Goal: Task Accomplishment & Management: Manage account settings

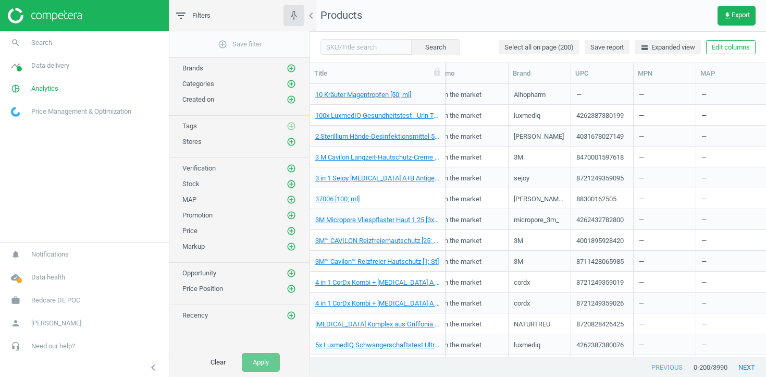
scroll to position [0, 531]
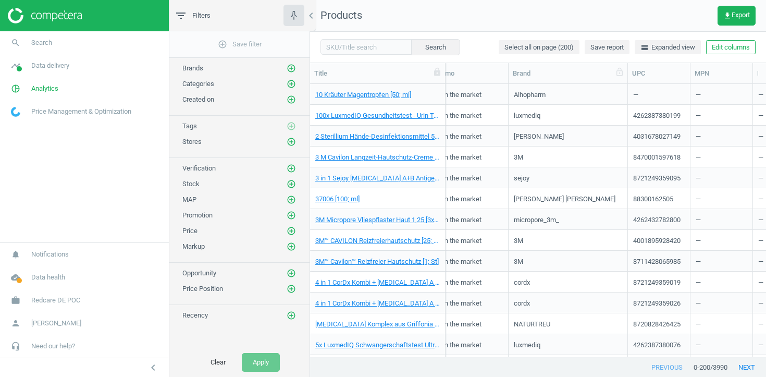
drag, startPoint x: 571, startPoint y: 69, endPoint x: 628, endPoint y: 77, distance: 57.3
click at [628, 77] on div at bounding box center [627, 73] width 10 height 20
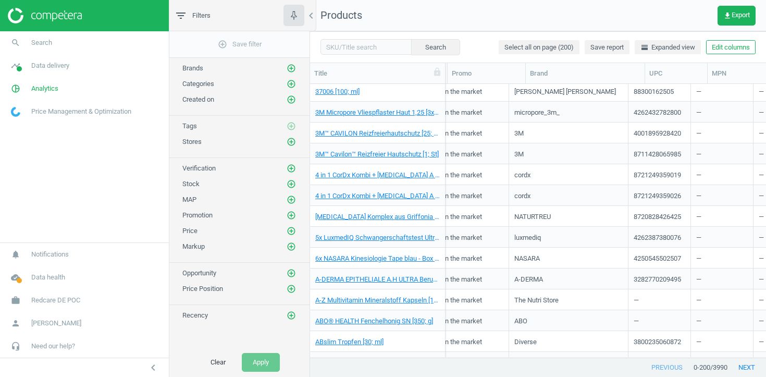
scroll to position [132, 0]
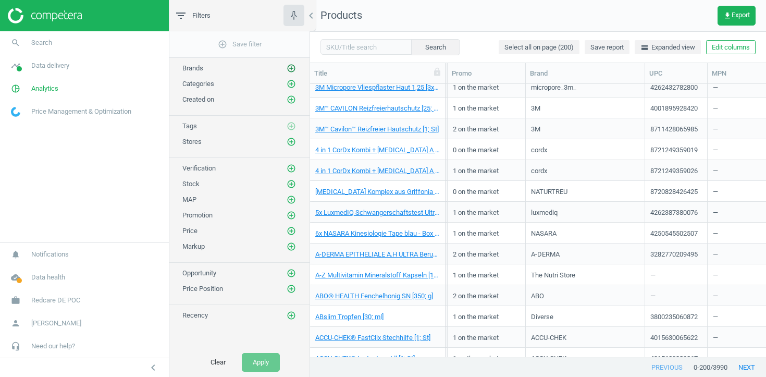
click at [291, 66] on icon "add_circle_outline" at bounding box center [291, 68] width 9 height 9
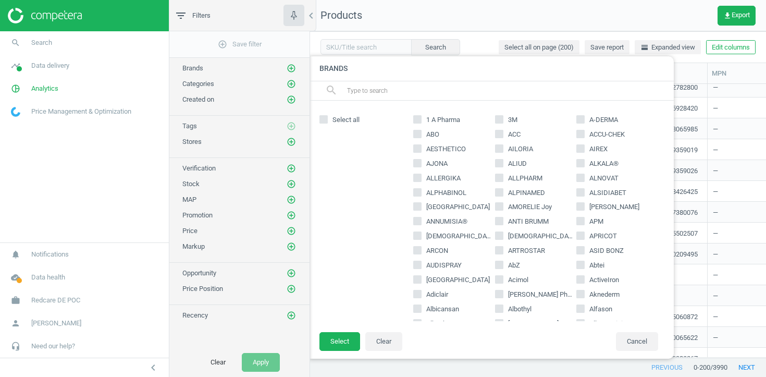
click at [363, 91] on input "text" at bounding box center [506, 90] width 320 height 17
paste input "ratiopharm"
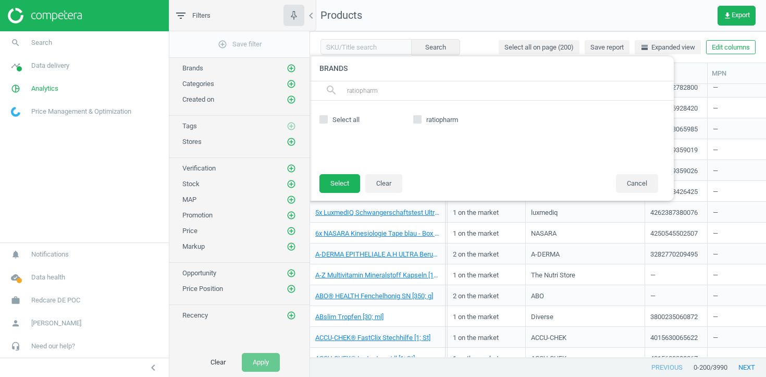
type input "ratiopharm"
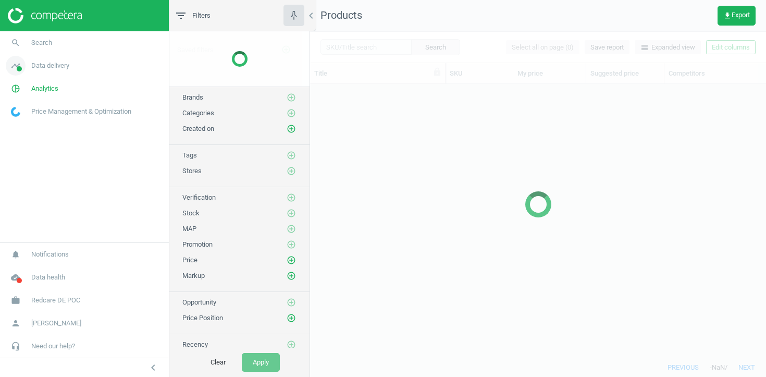
scroll to position [273, 456]
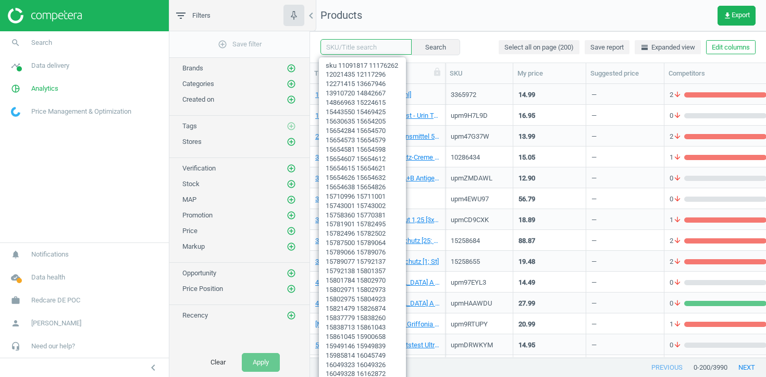
click at [345, 47] on input "text" at bounding box center [365, 47] width 91 height 16
paste input "upm3L9YGH"
type input "upm3L9YGH"
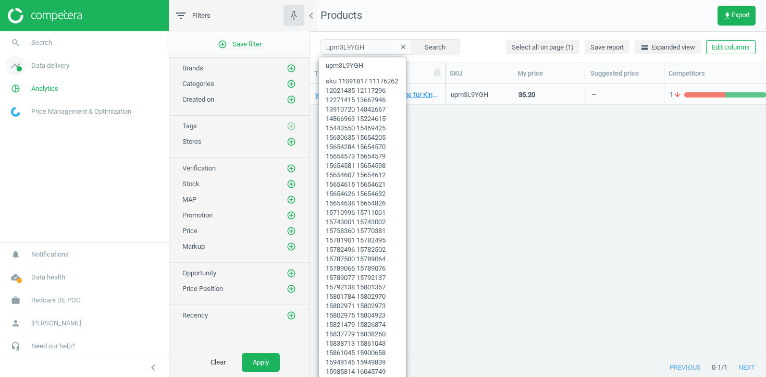
click at [60, 65] on span "Data delivery" at bounding box center [50, 65] width 38 height 9
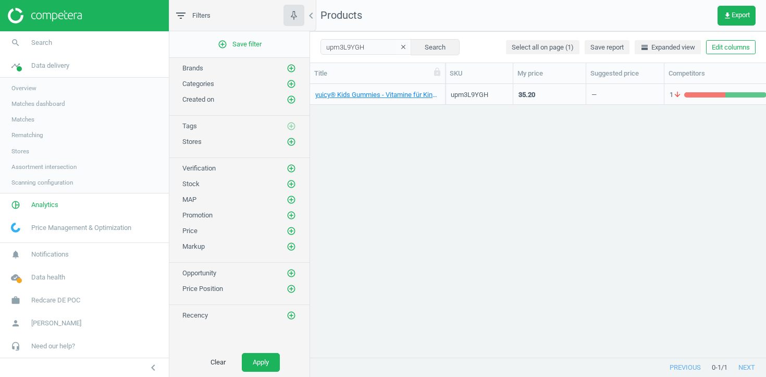
click at [18, 147] on span "Stores" at bounding box center [20, 151] width 18 height 8
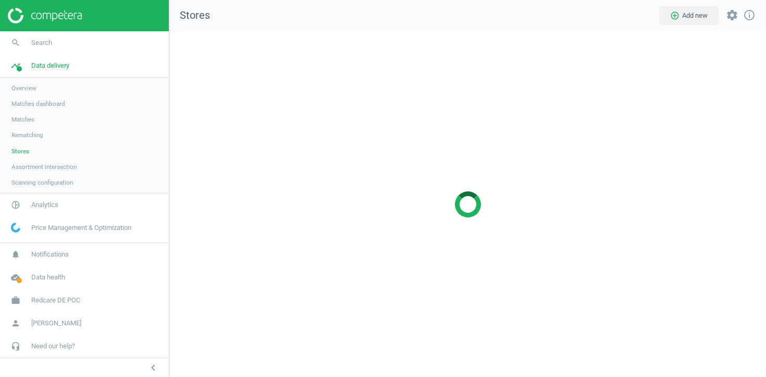
scroll to position [346, 597]
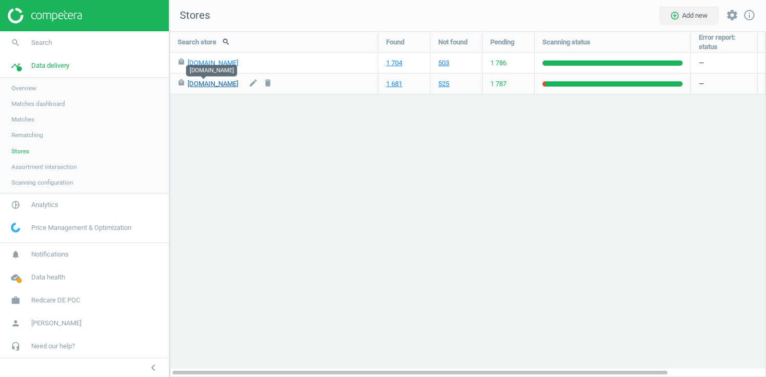
click at [208, 82] on link "google.de" at bounding box center [213, 84] width 51 height 8
drag, startPoint x: 220, startPoint y: 86, endPoint x: 185, endPoint y: 86, distance: 34.9
click at [185, 86] on div "local_mall google.de edit delete" at bounding box center [274, 83] width 192 height 20
copy div "google.de"
click at [249, 84] on icon "edit" at bounding box center [253, 82] width 9 height 9
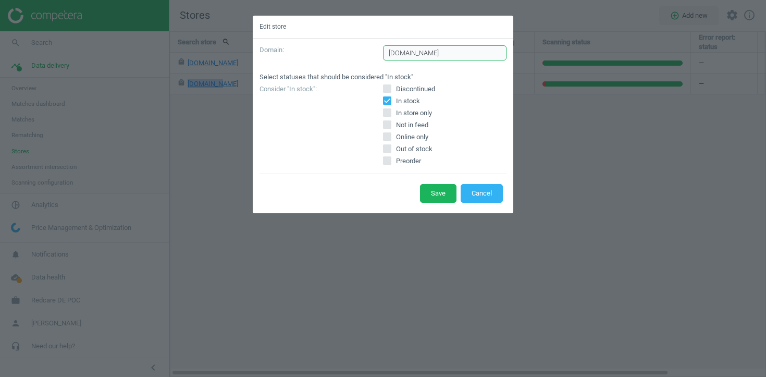
click at [427, 53] on input "google.de" at bounding box center [444, 53] width 123 height 16
click at [488, 197] on button "Cancel" at bounding box center [482, 193] width 42 height 19
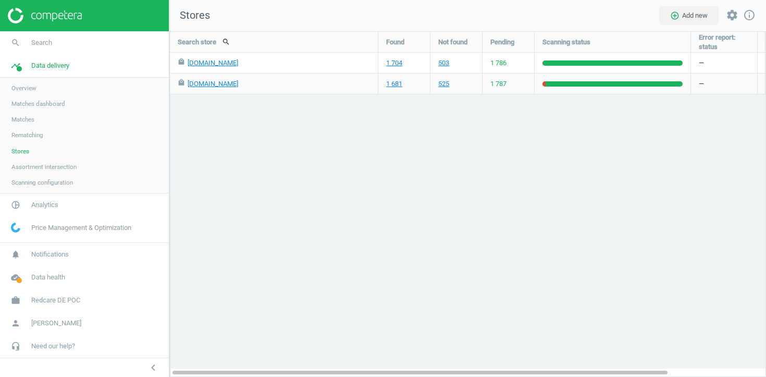
click at [53, 164] on span "Assortment intersection" at bounding box center [43, 167] width 65 height 8
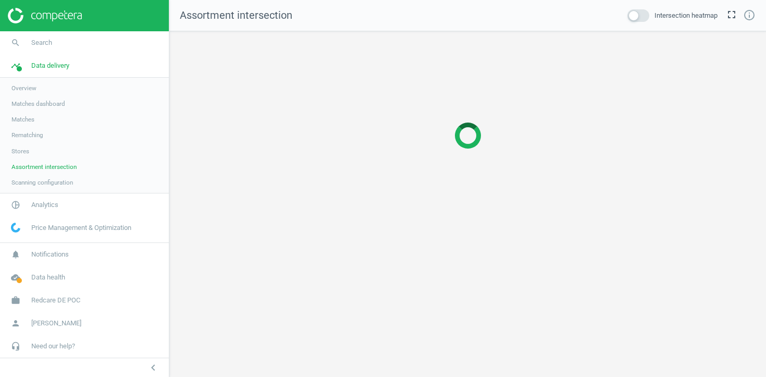
click at [18, 152] on span "Stores" at bounding box center [20, 151] width 18 height 8
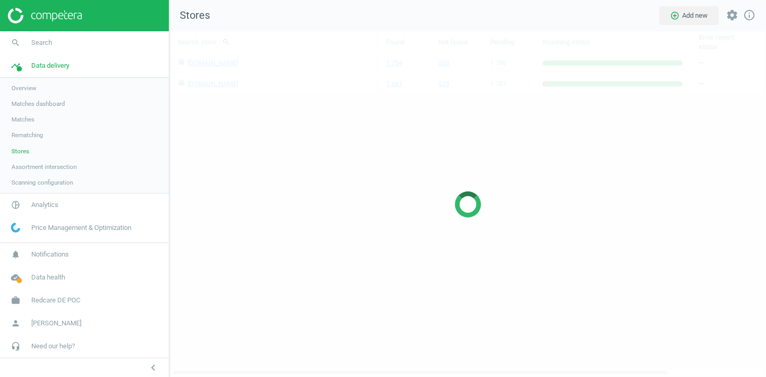
scroll to position [346, 597]
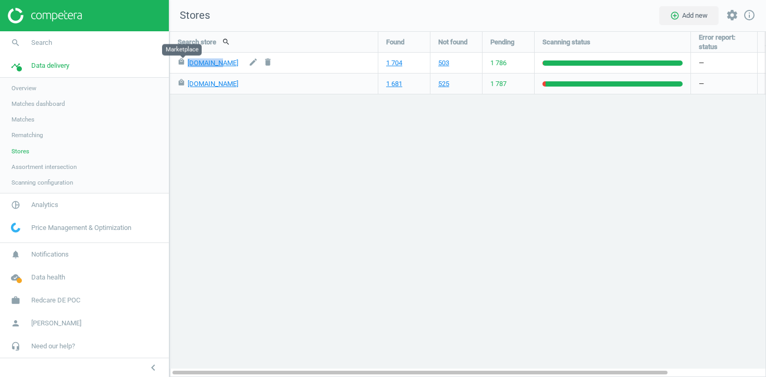
drag, startPoint x: 224, startPoint y: 65, endPoint x: 185, endPoint y: 67, distance: 38.6
click at [184, 67] on div "local_mall amazon.de edit delete" at bounding box center [274, 63] width 192 height 20
copy div "amazon.de"
click at [73, 298] on span "Redcare DE POC" at bounding box center [55, 299] width 49 height 9
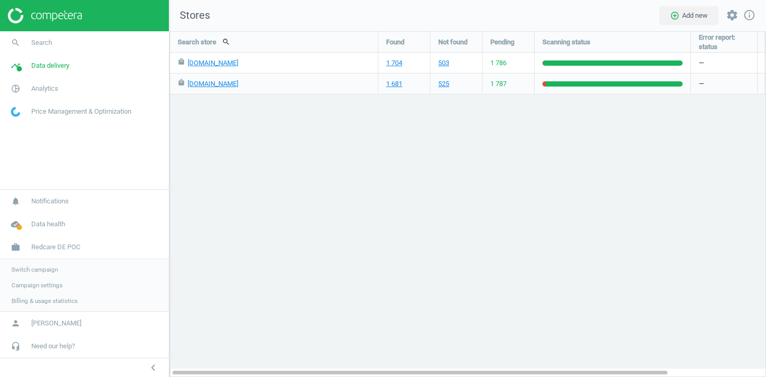
click at [43, 264] on link "Switch campaign" at bounding box center [84, 270] width 169 height 16
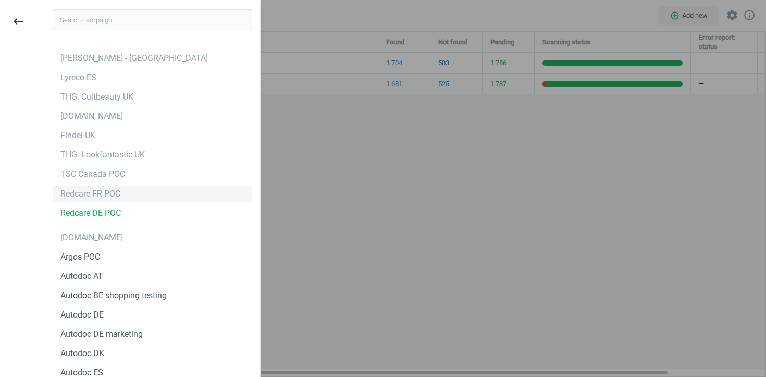
click at [108, 191] on div "Redcare FR POC" at bounding box center [90, 193] width 60 height 11
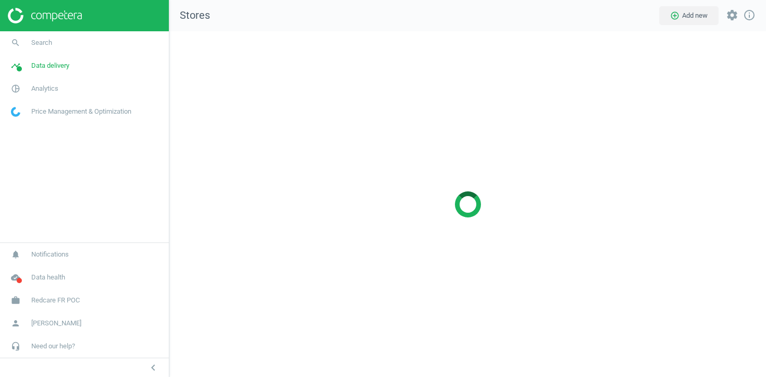
scroll to position [346, 597]
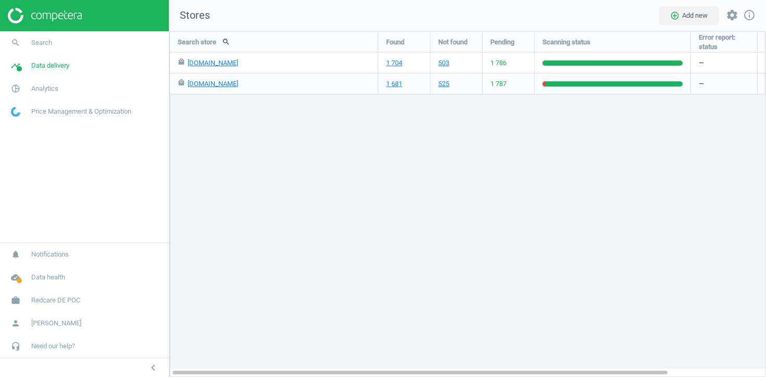
scroll to position [346, 597]
click at [82, 95] on link "pie_chart_outlined Analytics" at bounding box center [84, 88] width 169 height 23
click at [19, 126] on span "Products" at bounding box center [23, 126] width 24 height 8
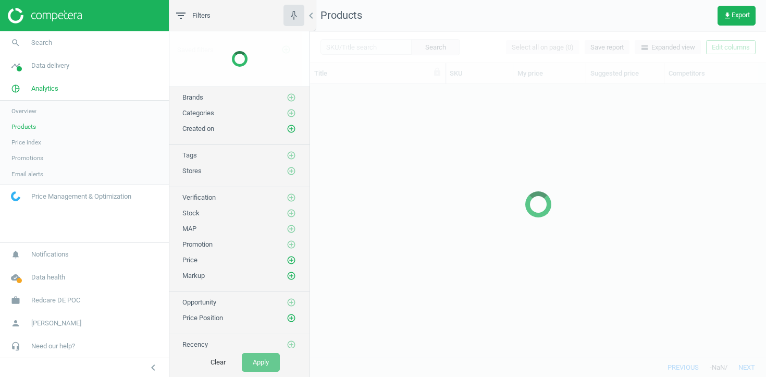
scroll to position [273, 456]
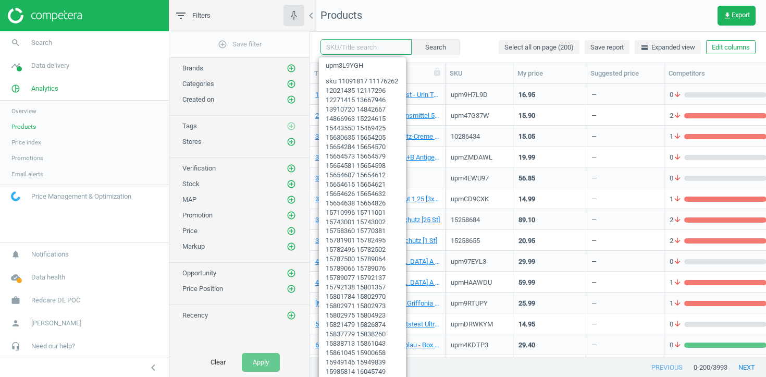
click at [364, 48] on input "text" at bounding box center [365, 47] width 91 height 16
paste input "35116"
type input "35116"
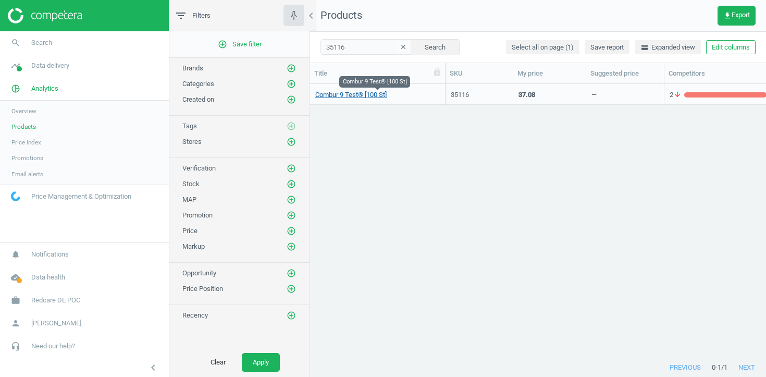
click at [372, 94] on link "Combur 9 Test® [100 St]" at bounding box center [350, 94] width 71 height 9
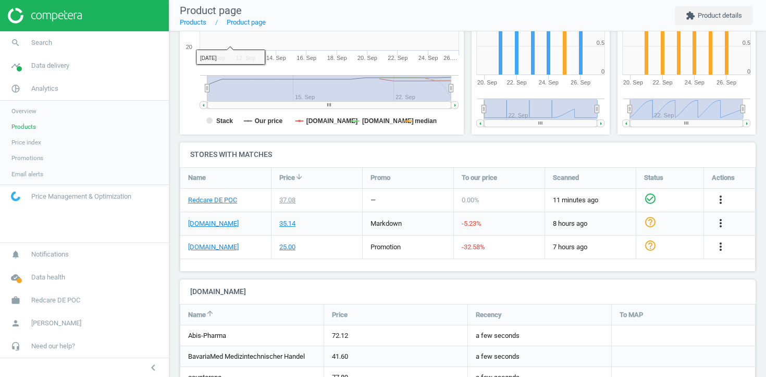
scroll to position [242, 0]
click at [56, 33] on link "search Search" at bounding box center [84, 42] width 169 height 23
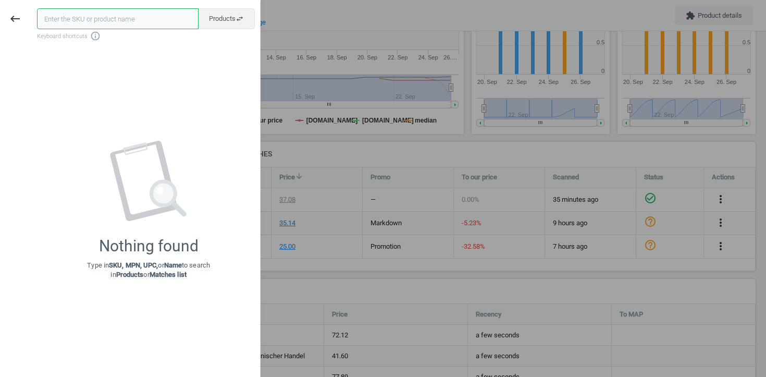
click at [80, 19] on input "text" at bounding box center [118, 18] width 162 height 21
paste input "35116 46605 46611 106017 255585 259206 259235 436080 633828 838594 970690 970709"
type input "35116 46605 46611 106017 255585 259206 259235 436080 633828 838594 970690 970709"
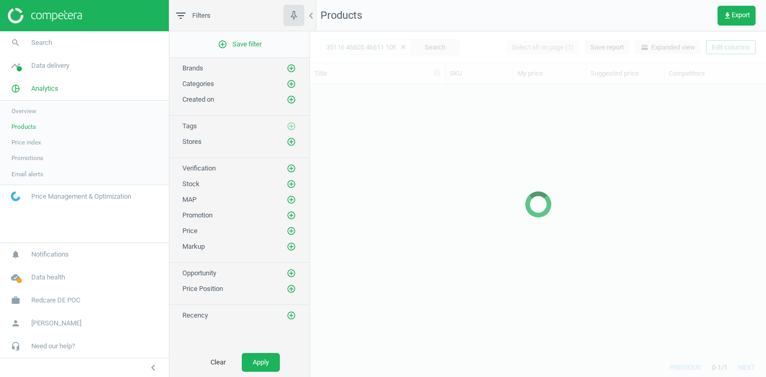
scroll to position [273, 456]
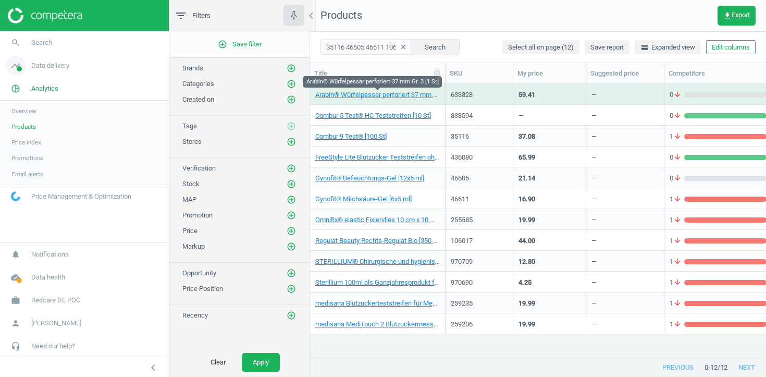
click at [46, 76] on link "timeline Data delivery" at bounding box center [84, 65] width 169 height 23
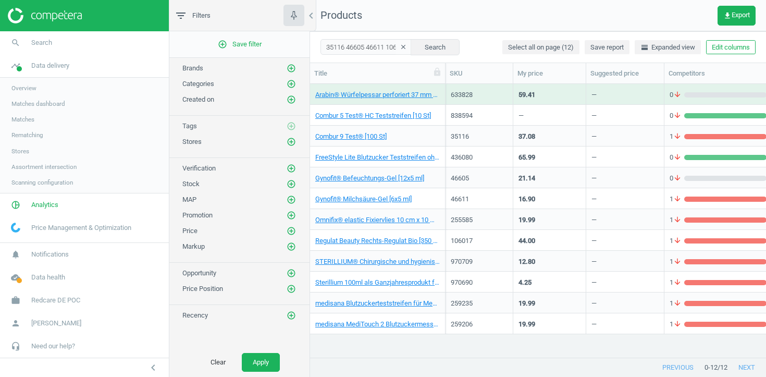
click at [24, 151] on span "Stores" at bounding box center [20, 151] width 18 height 8
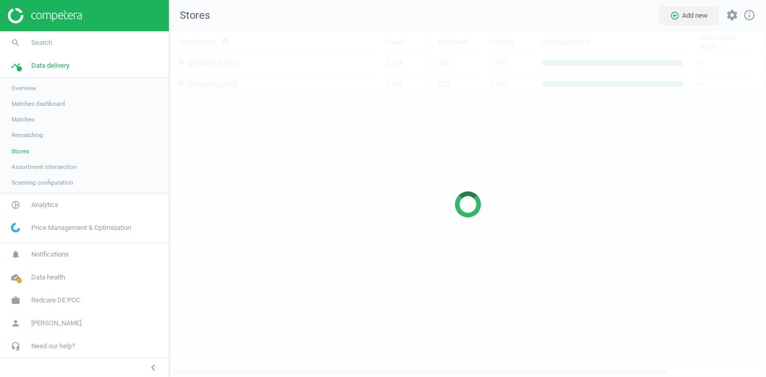
scroll to position [346, 597]
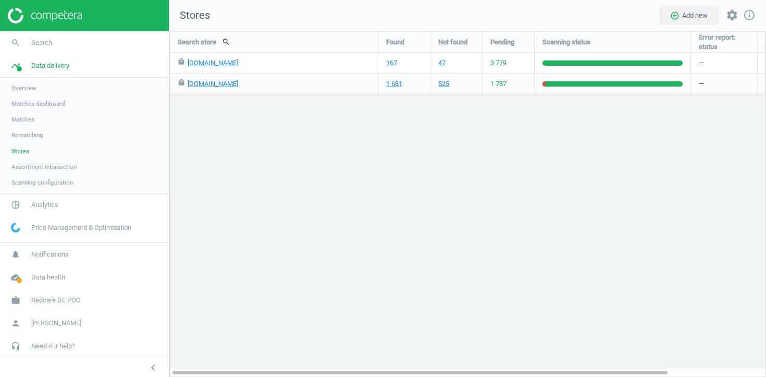
click at [504, 64] on span "3 779" at bounding box center [498, 62] width 16 height 9
click at [22, 147] on span "Stores" at bounding box center [20, 151] width 18 height 8
click at [28, 199] on span "pie_chart_outlined" at bounding box center [15, 204] width 31 height 23
click at [27, 122] on span "Products" at bounding box center [23, 126] width 24 height 8
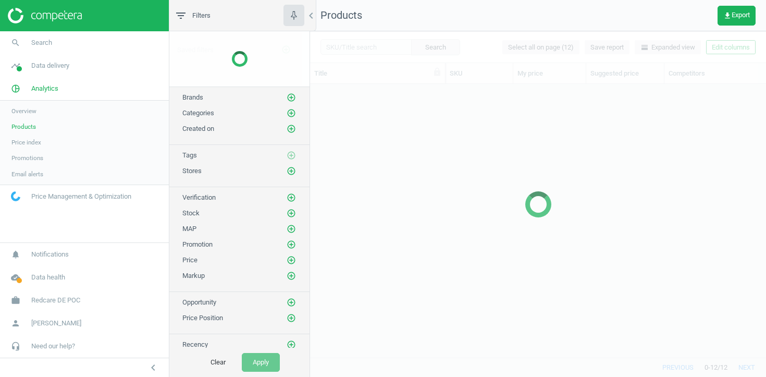
scroll to position [273, 456]
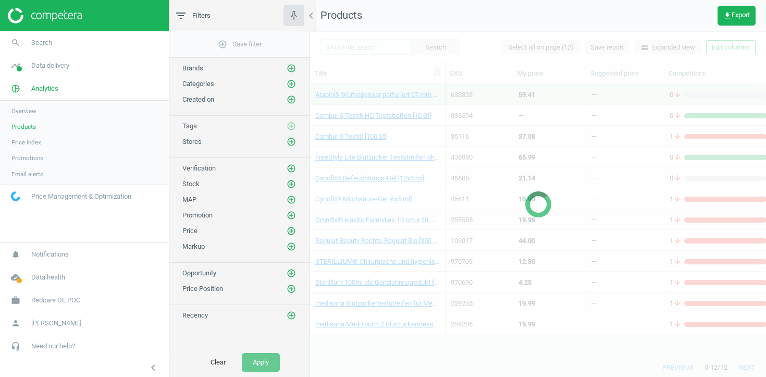
click at [372, 47] on div at bounding box center [538, 203] width 456 height 345
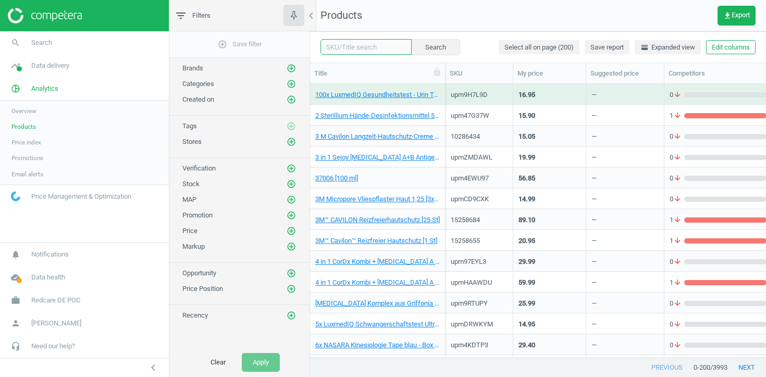
click at [372, 47] on input "text" at bounding box center [365, 47] width 91 height 16
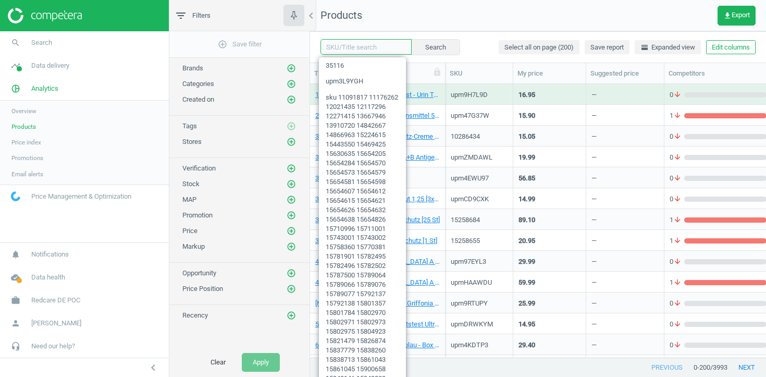
paste input "1433391"
type input "1433391"
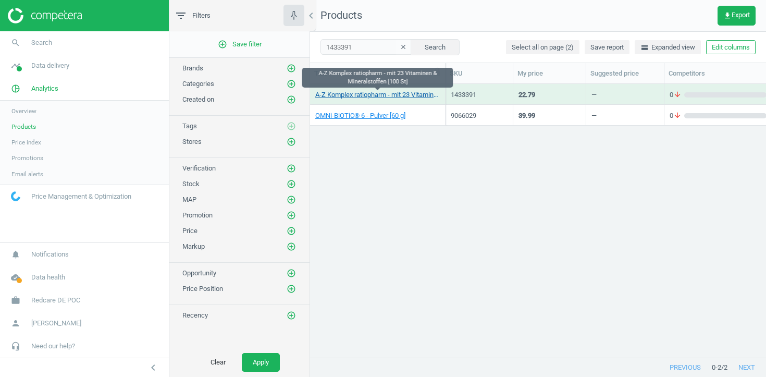
click at [392, 97] on link "A-Z Komplex ratiopharm - mit 23 Vitaminen & Mineralstoffen [100 St]" at bounding box center [377, 94] width 125 height 9
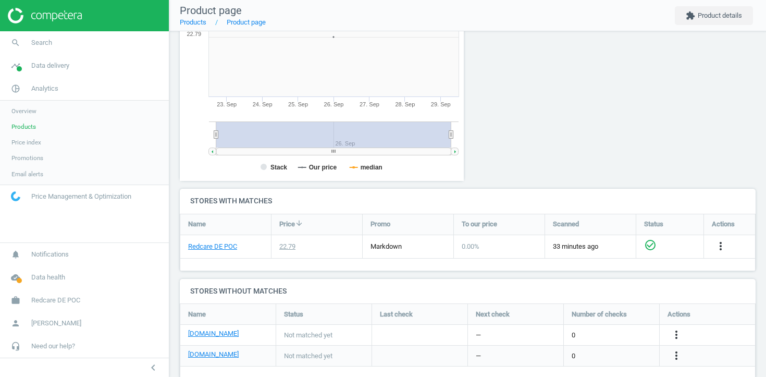
scroll to position [206, 0]
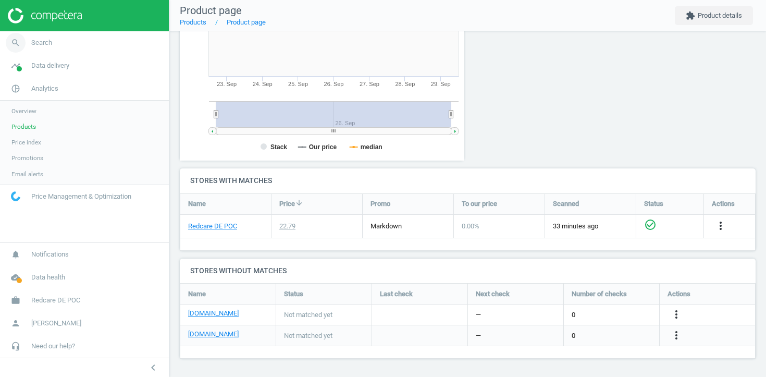
click at [95, 46] on link "search Search" at bounding box center [84, 42] width 169 height 23
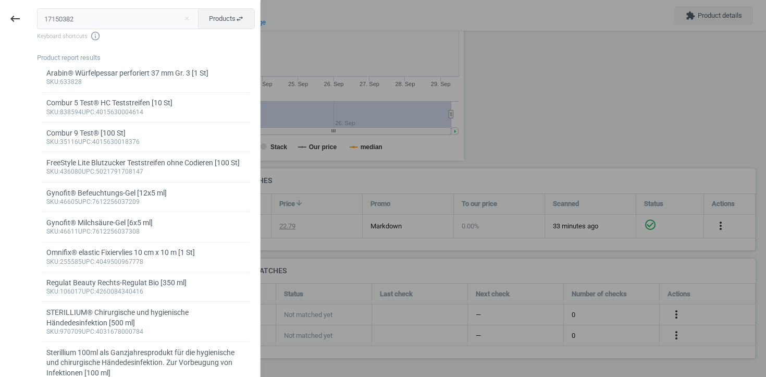
scroll to position [0, 0]
type input "17150382"
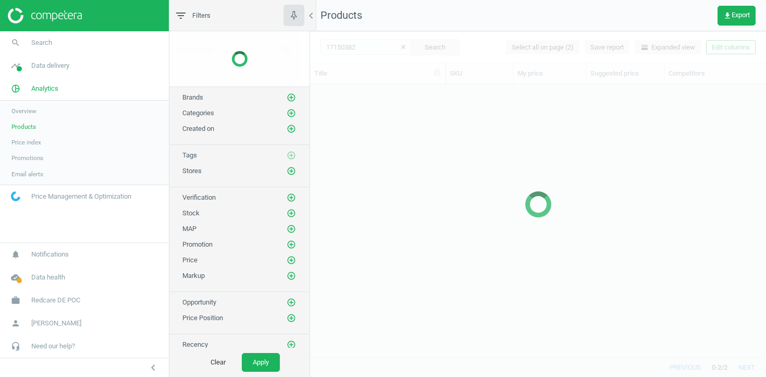
scroll to position [273, 456]
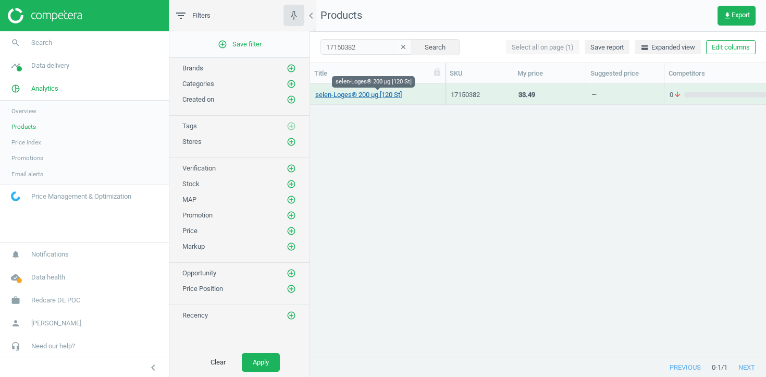
click at [391, 94] on link "selen-Loges® 200 µg [120 St]" at bounding box center [358, 94] width 86 height 9
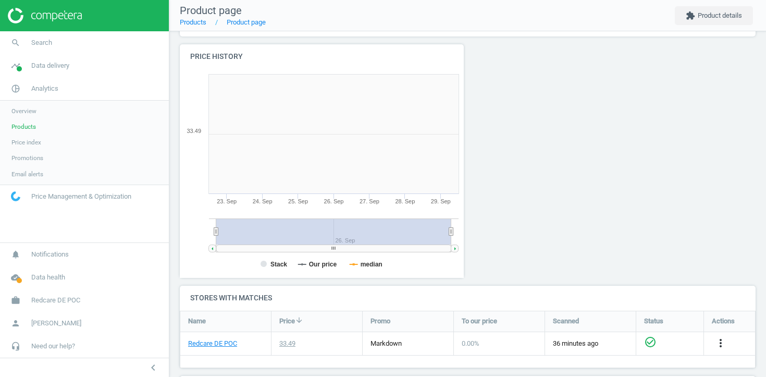
scroll to position [209, 284]
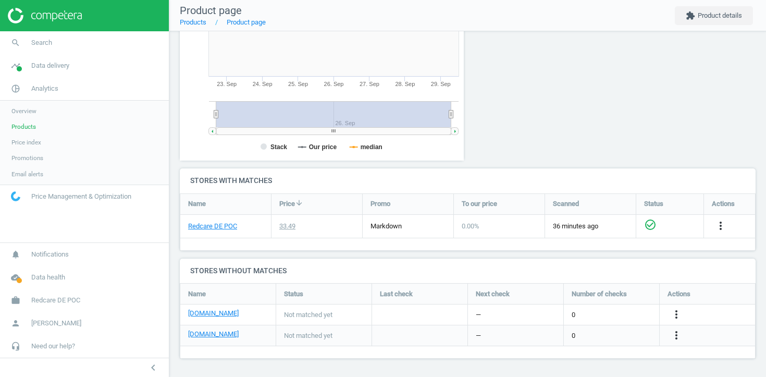
click at [26, 128] on span "Products" at bounding box center [23, 126] width 24 height 8
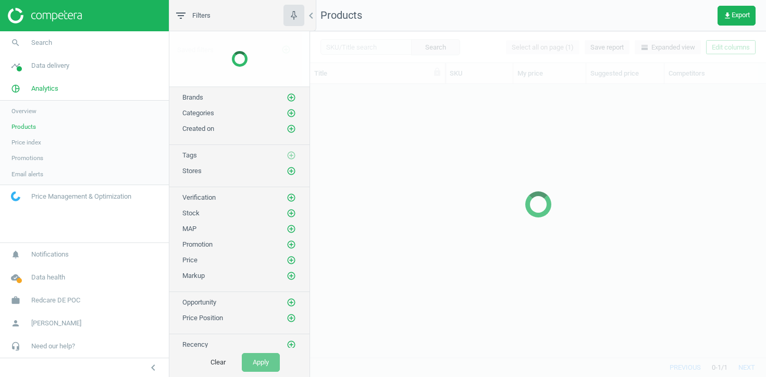
scroll to position [273, 456]
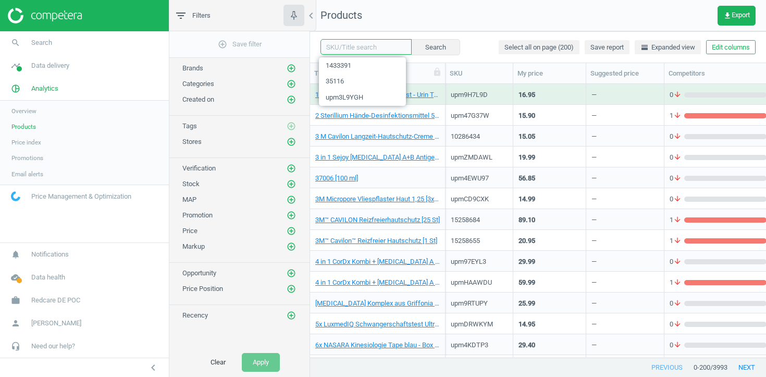
click at [351, 45] on input "text" at bounding box center [365, 47] width 91 height 16
paste input "1745133 3106667 14291900 17617555 18204163 18671338 18671350"
type input "1745133 3106667 14291900 17617555 18204163 18671338 18671350"
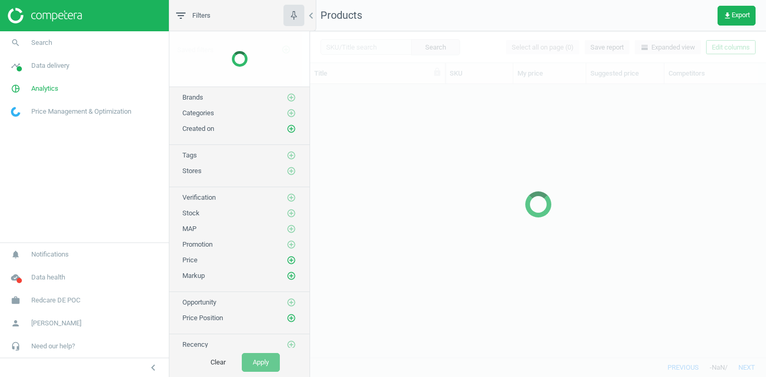
scroll to position [273, 456]
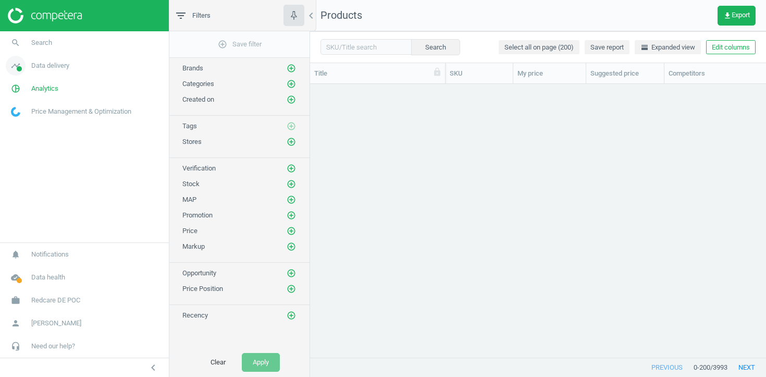
click at [64, 67] on span "Data delivery" at bounding box center [50, 65] width 38 height 9
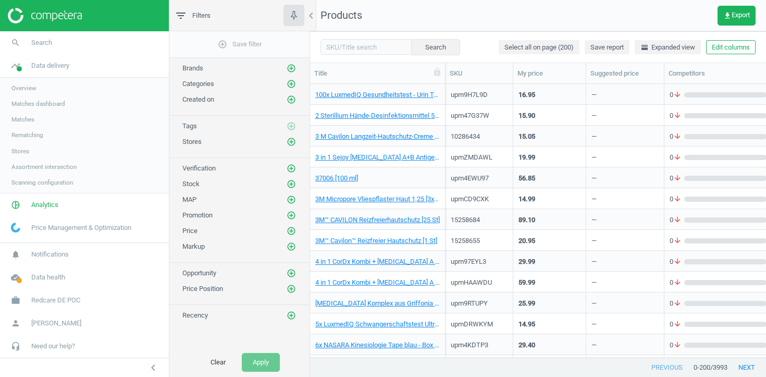
click at [26, 151] on span "Stores" at bounding box center [20, 151] width 18 height 8
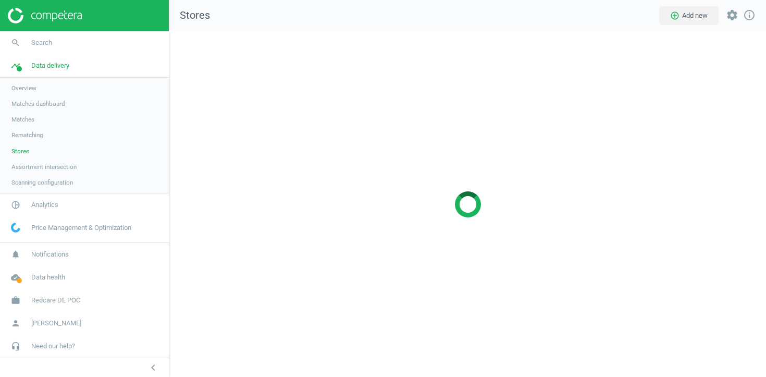
scroll to position [346, 597]
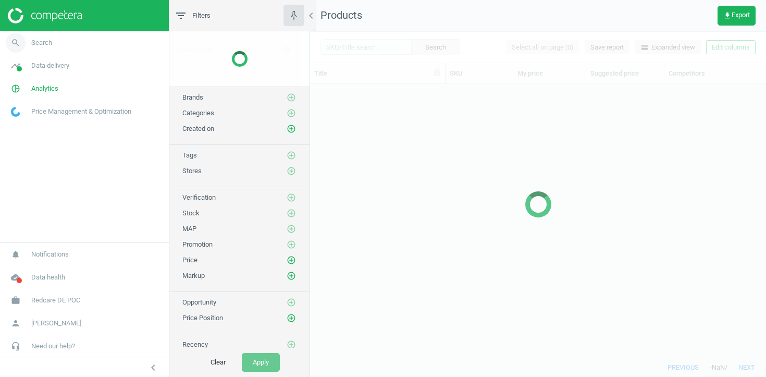
scroll to position [273, 456]
click at [68, 67] on span "Data delivery" at bounding box center [50, 65] width 38 height 9
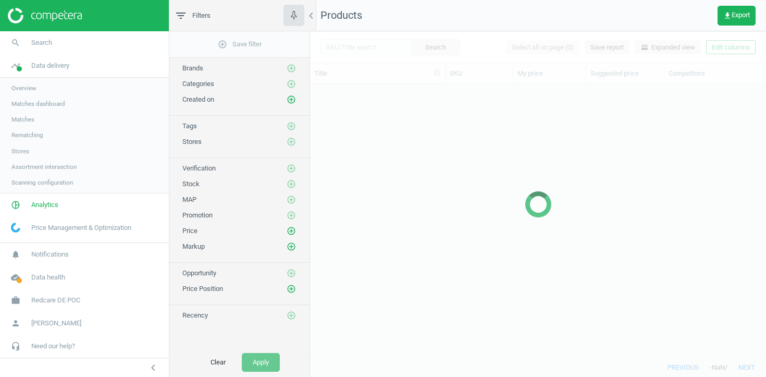
click at [27, 149] on span "Stores" at bounding box center [20, 151] width 18 height 8
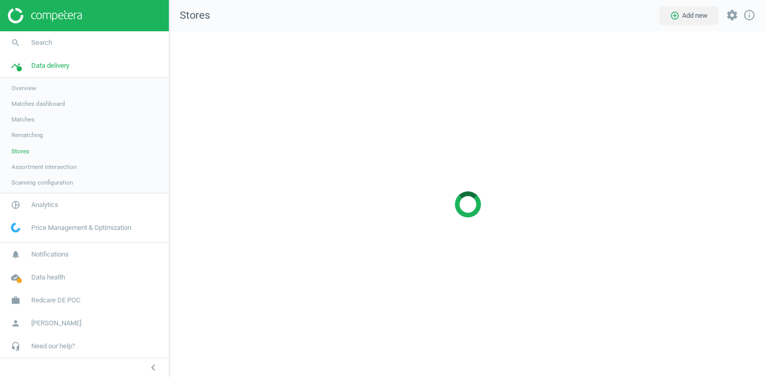
scroll to position [346, 597]
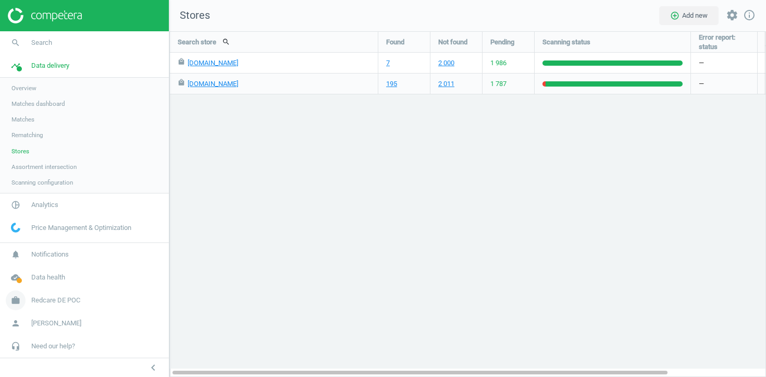
click at [50, 303] on span "Redcare DE POC" at bounding box center [55, 299] width 49 height 9
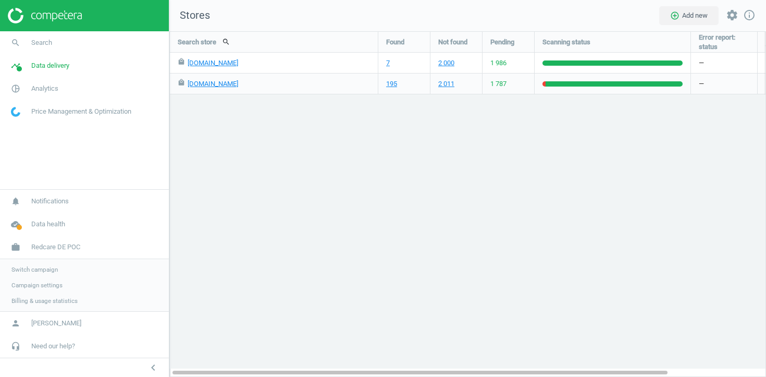
click at [46, 269] on span "Switch campaign" at bounding box center [34, 269] width 46 height 8
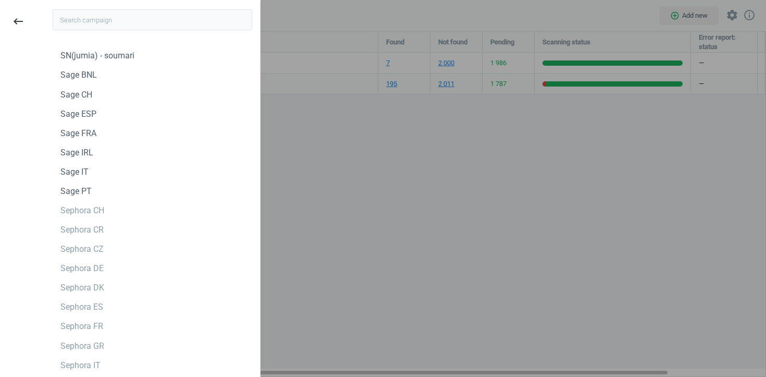
scroll to position [2, 0]
click at [141, 17] on input "text" at bounding box center [153, 18] width 200 height 21
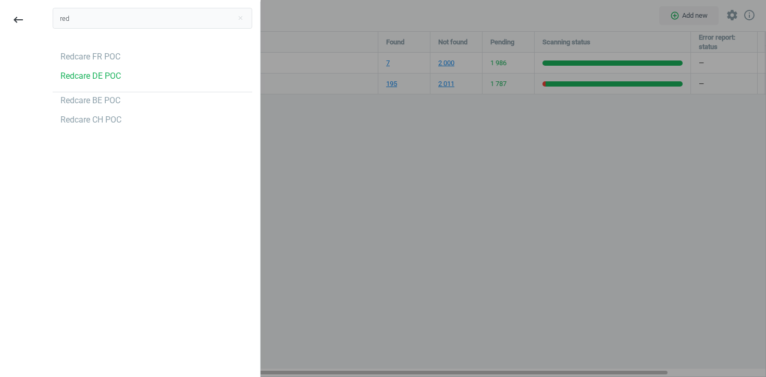
scroll to position [0, 0]
type input "red"
click at [111, 120] on div "Redcare CH POC" at bounding box center [90, 119] width 61 height 11
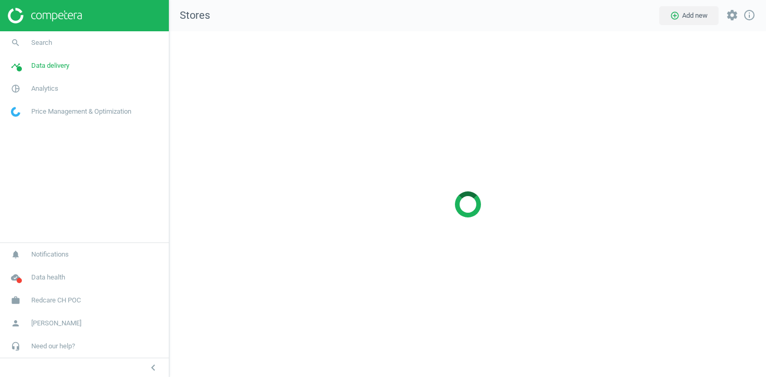
scroll to position [346, 597]
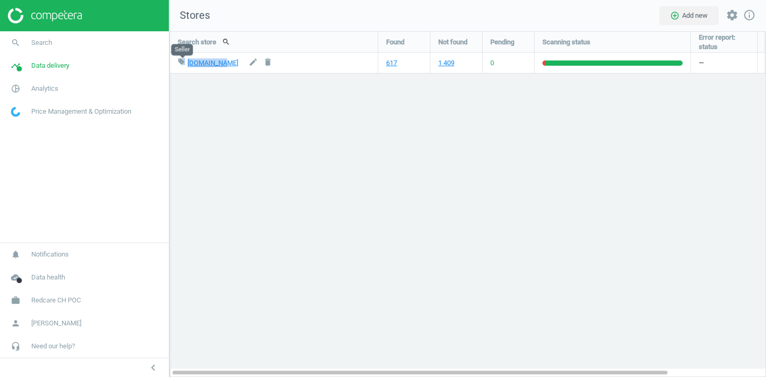
drag, startPoint x: 224, startPoint y: 64, endPoint x: 182, endPoint y: 64, distance: 41.7
click at [182, 64] on div "local_offer [DOMAIN_NAME] edit delete" at bounding box center [274, 63] width 192 height 20
copy div "fer [DOMAIN_NAME]"
click at [41, 305] on link "work Redcare CH POC" at bounding box center [84, 300] width 169 height 23
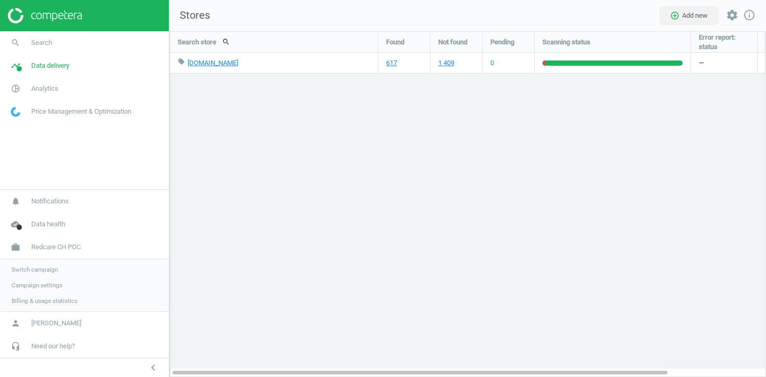
click at [32, 287] on span "Campaign settings" at bounding box center [36, 285] width 51 height 8
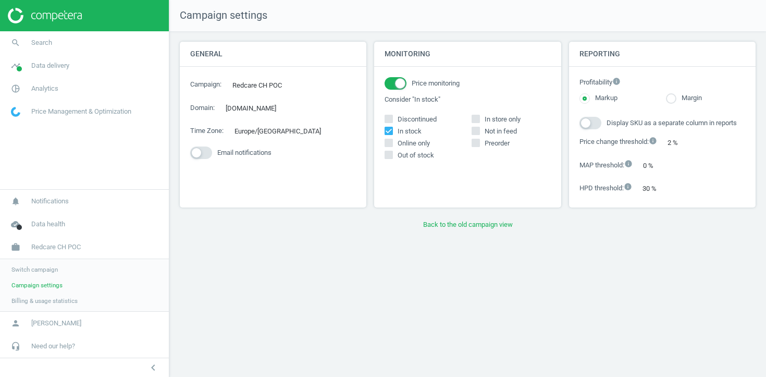
click at [480, 240] on div "Campaign settings General Campaign : Redcare CH POC edit Domain : [DOMAIN_NAME]…" at bounding box center [467, 188] width 597 height 377
click at [480, 215] on div "Monitoring Price monitoring Consider "In stock" Discontinued In stock In store …" at bounding box center [467, 129] width 194 height 174
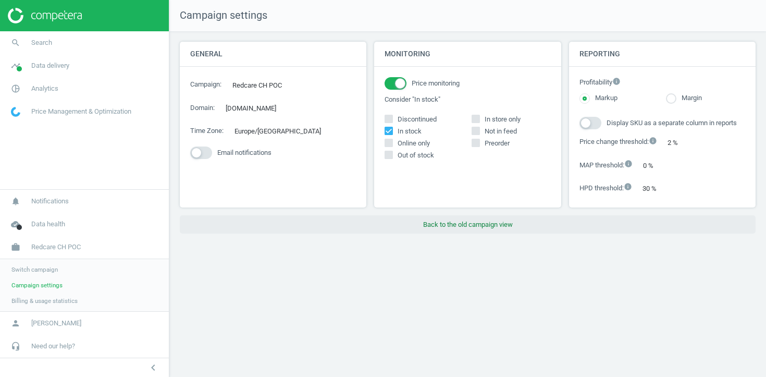
click at [480, 224] on button "Back to the old campaign view" at bounding box center [468, 224] width 576 height 19
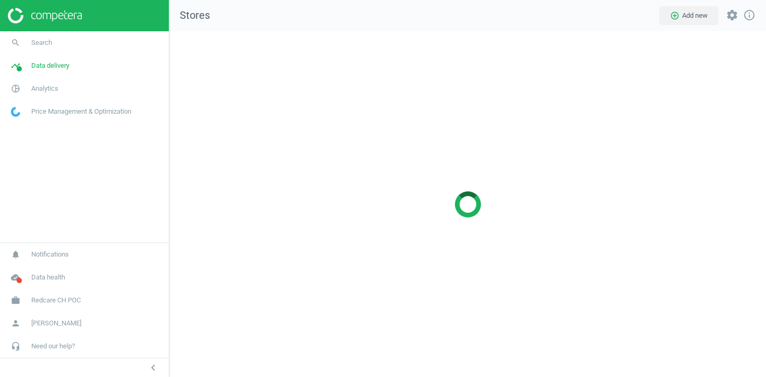
scroll to position [346, 597]
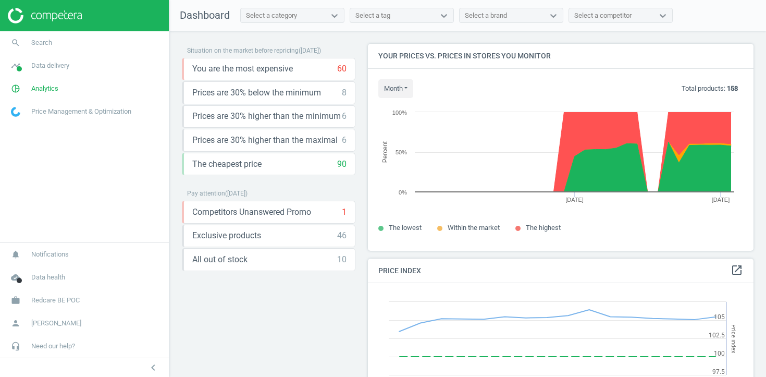
scroll to position [207, 386]
click at [48, 298] on span "Redcare BE POC" at bounding box center [55, 299] width 48 height 9
click at [42, 290] on link "Campaign settings" at bounding box center [84, 285] width 169 height 16
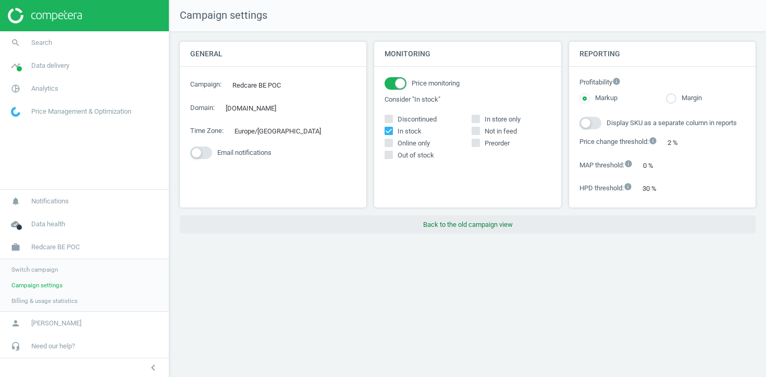
click at [424, 231] on button "Back to the old campaign view" at bounding box center [468, 224] width 576 height 19
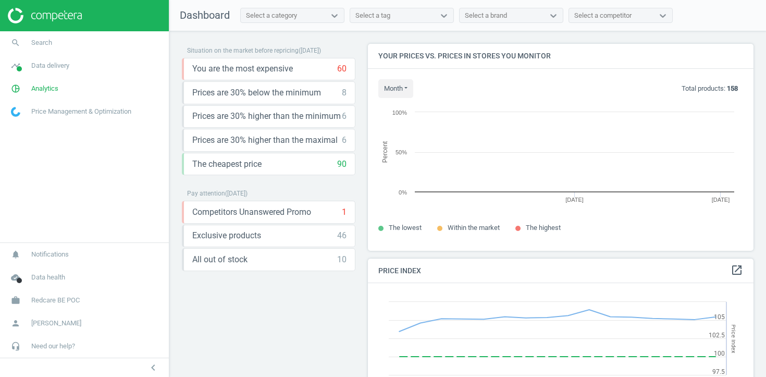
scroll to position [240, 386]
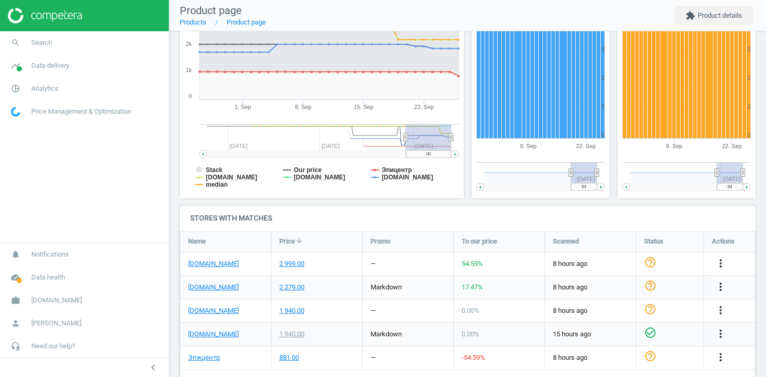
scroll to position [201, 0]
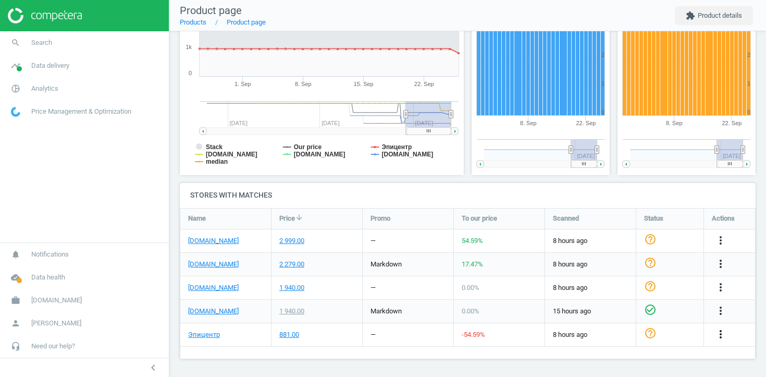
click at [721, 335] on icon "more_vert" at bounding box center [720, 334] width 13 height 13
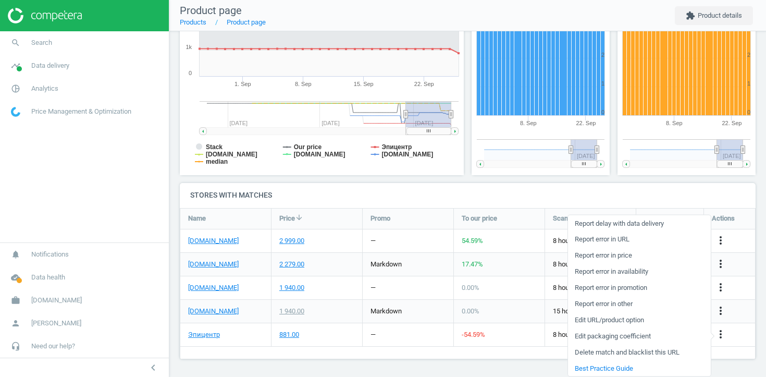
click at [629, 238] on link "Report error in URL" at bounding box center [639, 239] width 143 height 16
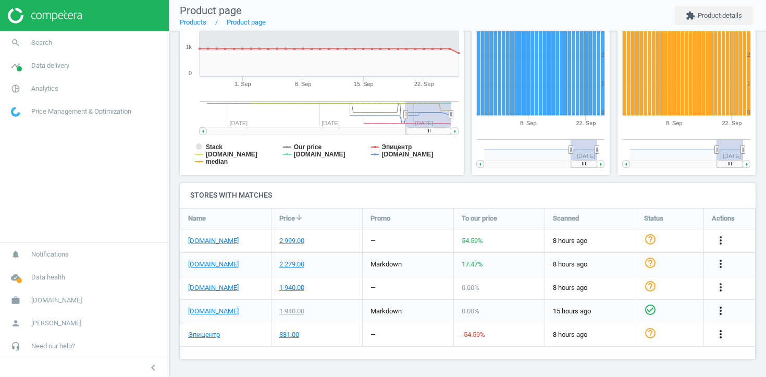
click at [719, 333] on icon "more_vert" at bounding box center [720, 334] width 13 height 13
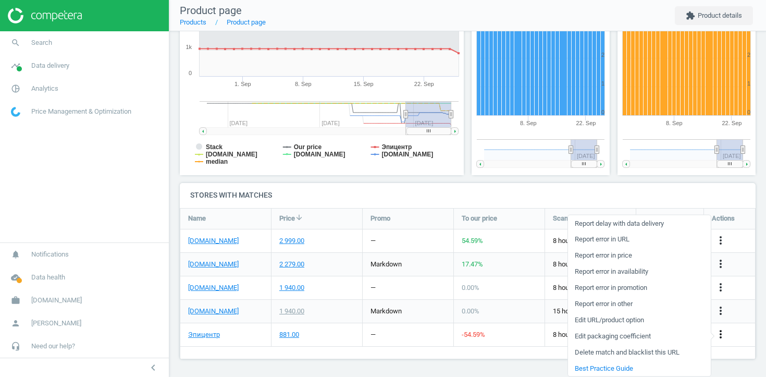
click at [719, 335] on icon "more_vert" at bounding box center [720, 334] width 13 height 13
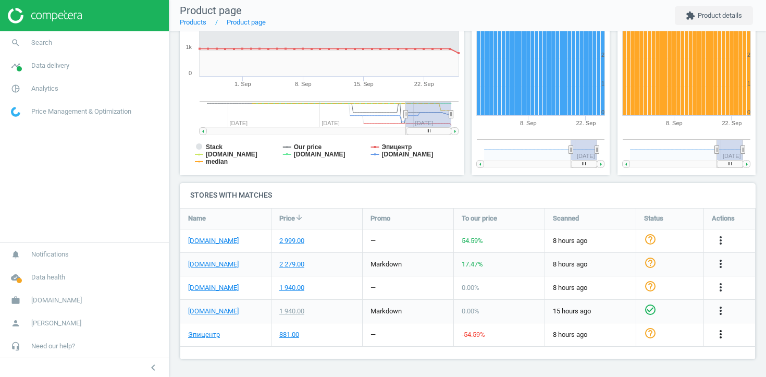
click at [724, 329] on icon "more_vert" at bounding box center [720, 334] width 13 height 13
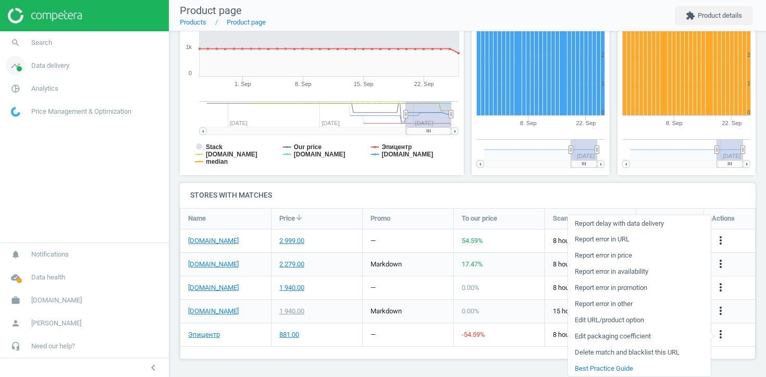
click at [65, 63] on span "Data delivery" at bounding box center [50, 65] width 38 height 9
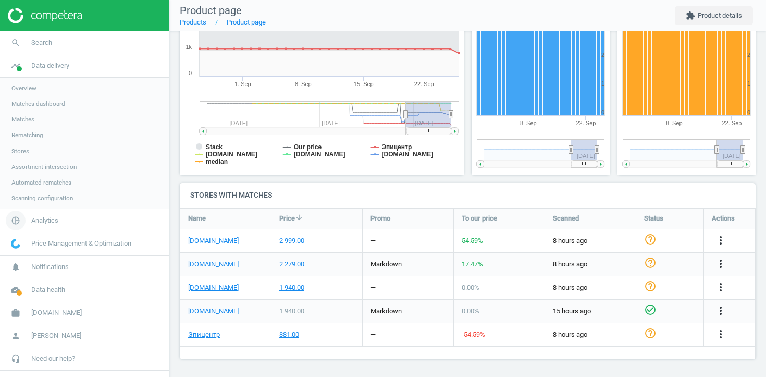
click at [38, 216] on span "Analytics" at bounding box center [44, 220] width 27 height 9
click at [30, 128] on span "Products" at bounding box center [23, 126] width 24 height 8
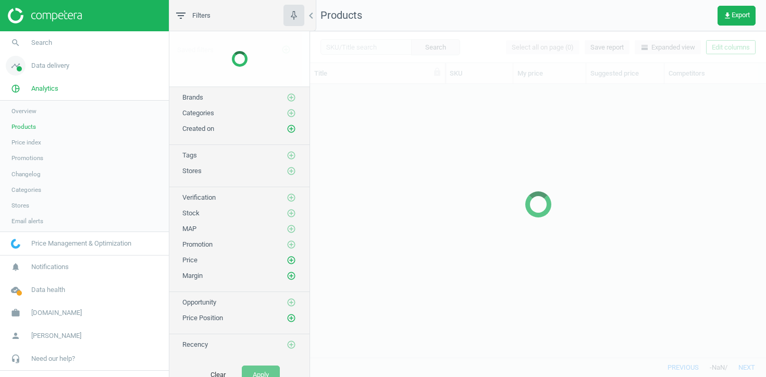
scroll to position [273, 456]
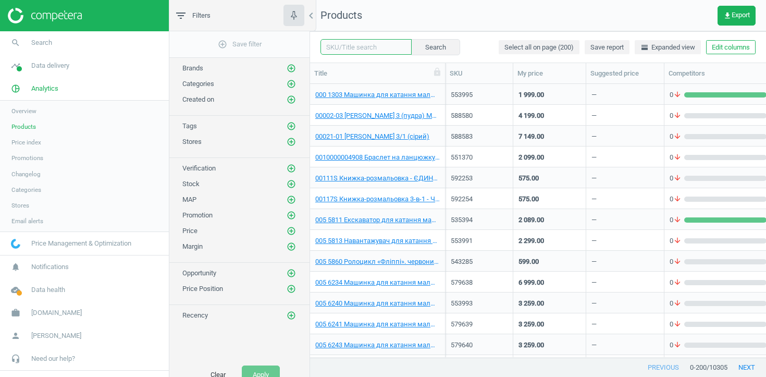
click at [352, 48] on input "text" at bounding box center [365, 47] width 91 height 16
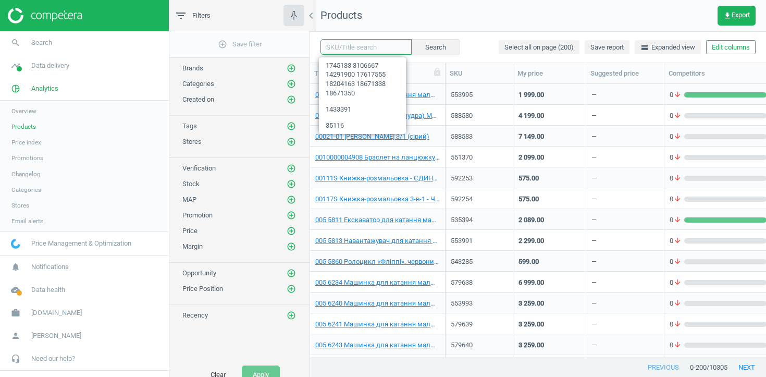
paste input "301152"
type input "301152"
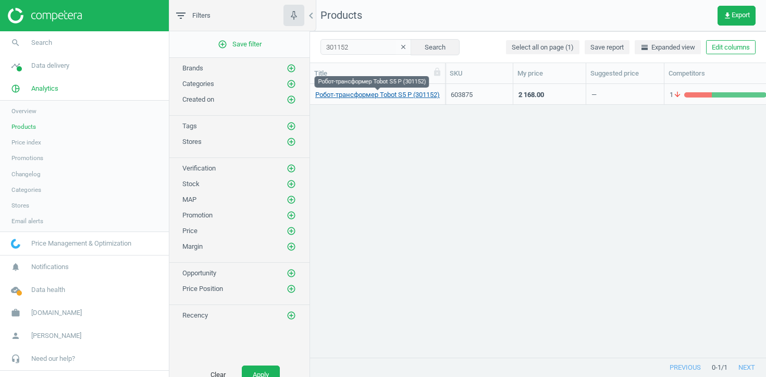
click at [375, 93] on link "Робот-трансформер Tobot S5 P (301152)" at bounding box center [377, 94] width 125 height 9
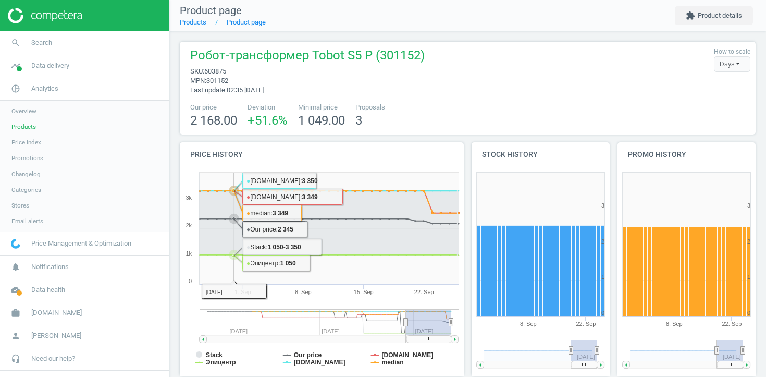
scroll to position [265, 0]
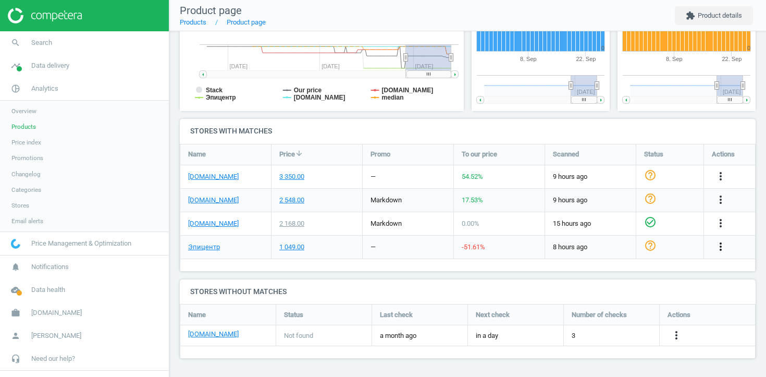
click at [718, 242] on icon "more_vert" at bounding box center [720, 246] width 13 height 13
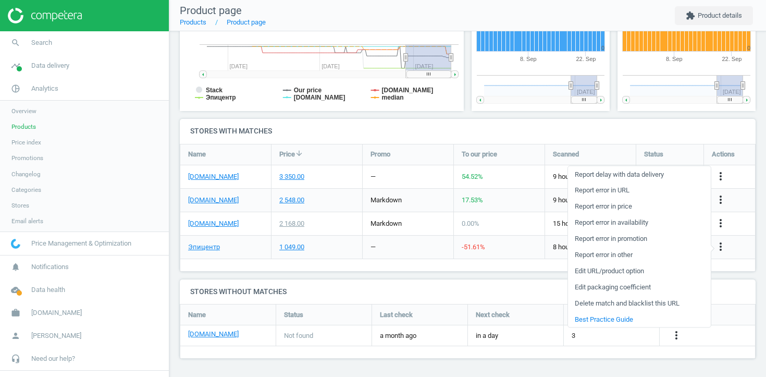
click at [640, 190] on link "Report error in URL" at bounding box center [639, 190] width 143 height 16
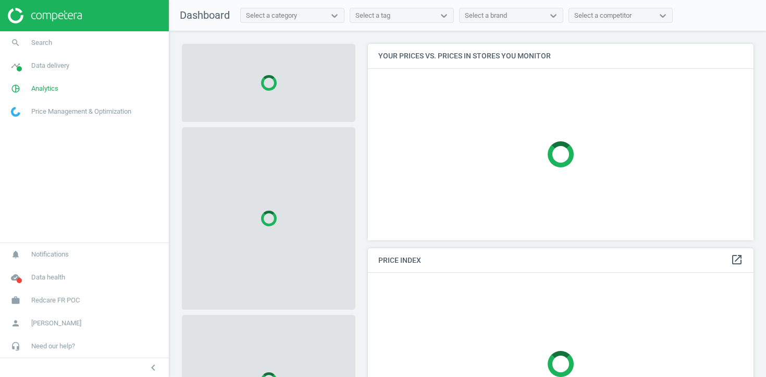
scroll to position [197, 386]
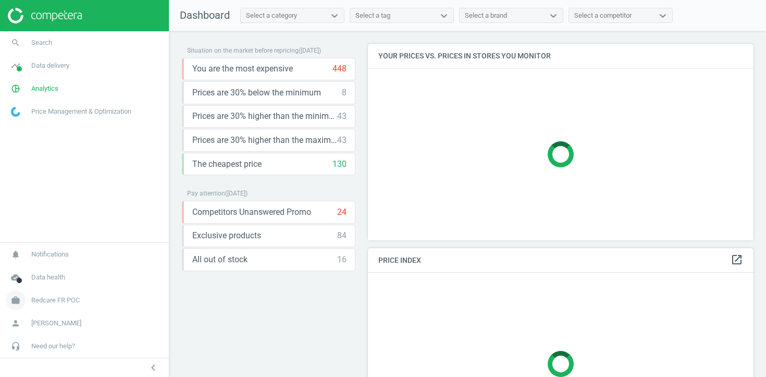
click at [54, 303] on span "Redcare FR POC" at bounding box center [55, 299] width 48 height 9
click at [57, 284] on span "Campaign settings" at bounding box center [36, 285] width 51 height 8
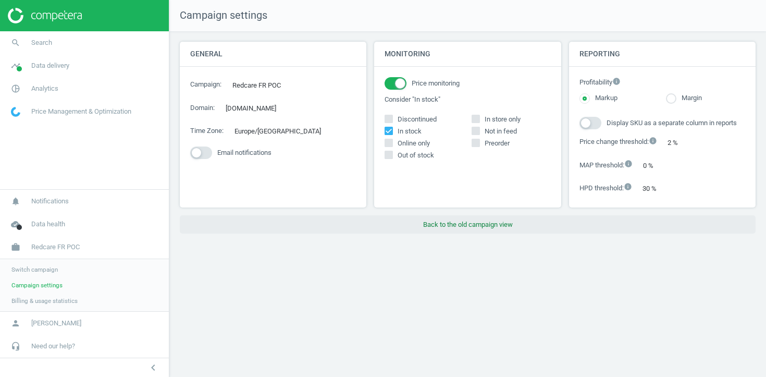
click at [442, 233] on button "Back to the old campaign view" at bounding box center [468, 224] width 576 height 19
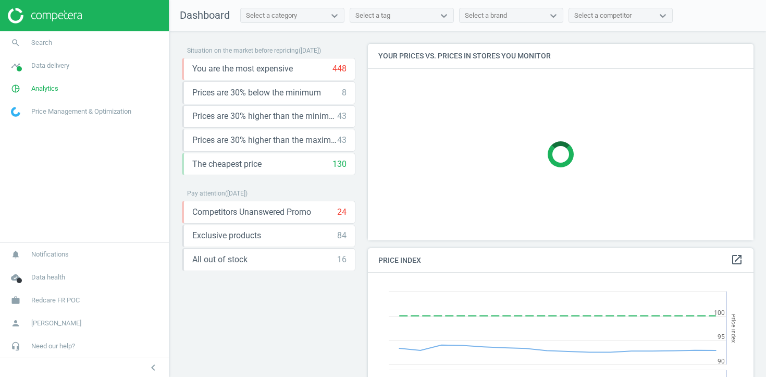
scroll to position [207, 386]
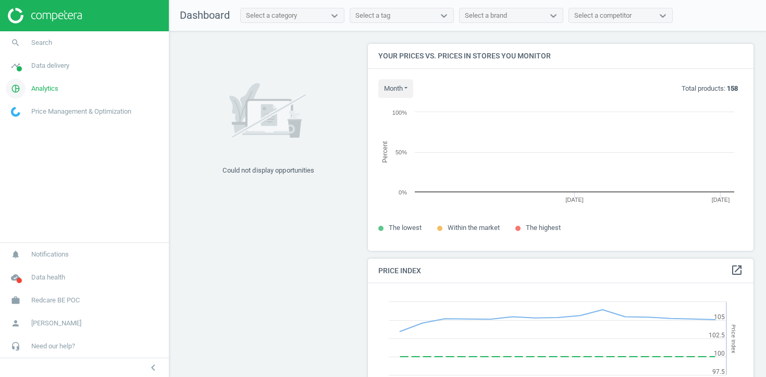
scroll to position [240, 386]
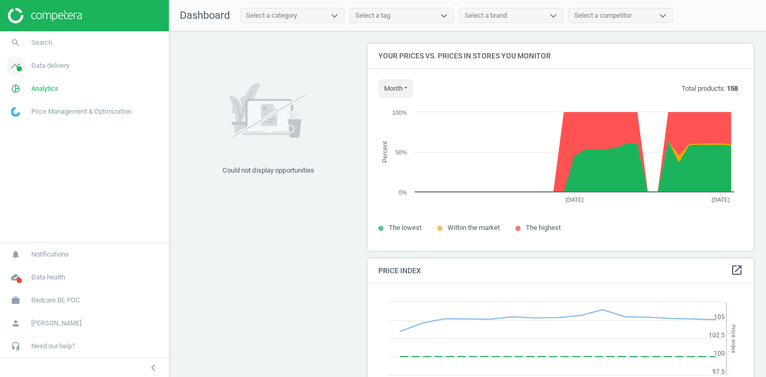
click at [54, 71] on link "timeline Data delivery" at bounding box center [84, 65] width 169 height 23
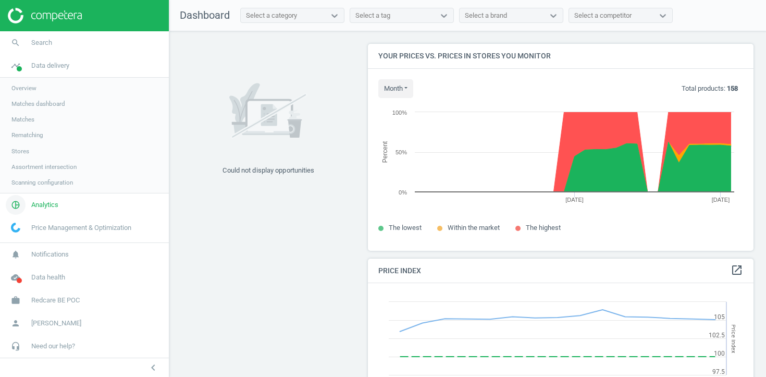
click at [56, 205] on span "Analytics" at bounding box center [44, 204] width 27 height 9
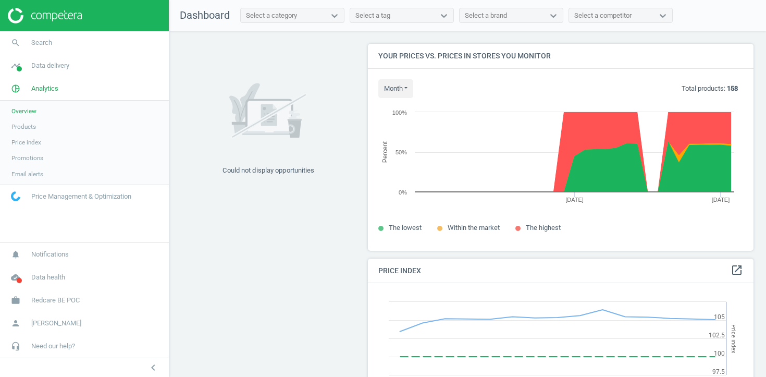
click at [23, 125] on span "Products" at bounding box center [23, 126] width 24 height 8
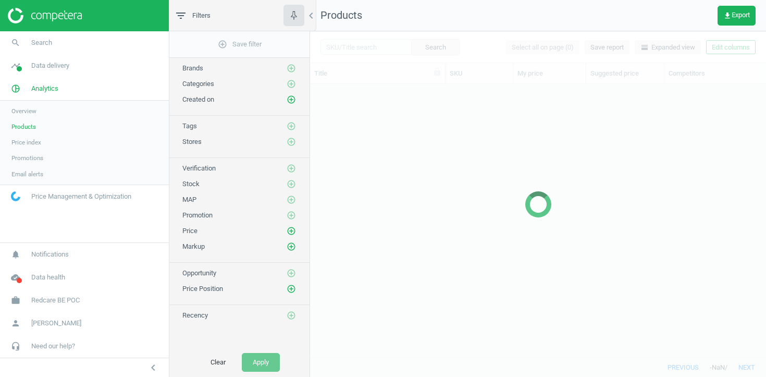
scroll to position [273, 456]
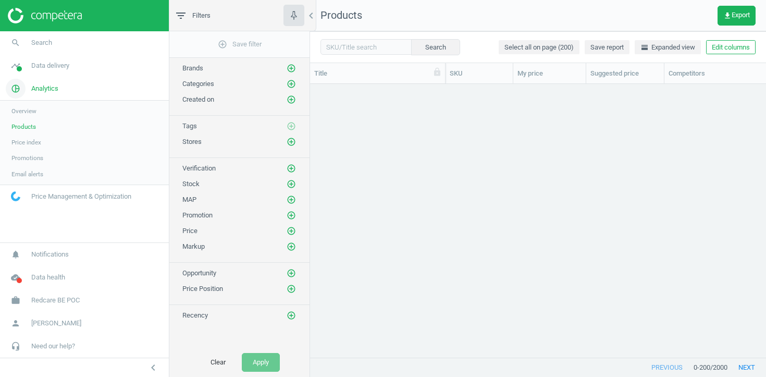
click at [35, 87] on span "Analytics" at bounding box center [44, 88] width 27 height 9
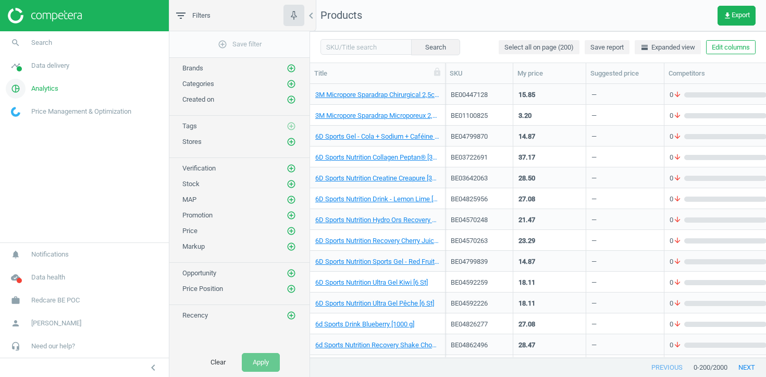
click at [36, 85] on span "Analytics" at bounding box center [44, 88] width 27 height 9
click at [33, 106] on link "Overview" at bounding box center [84, 111] width 169 height 16
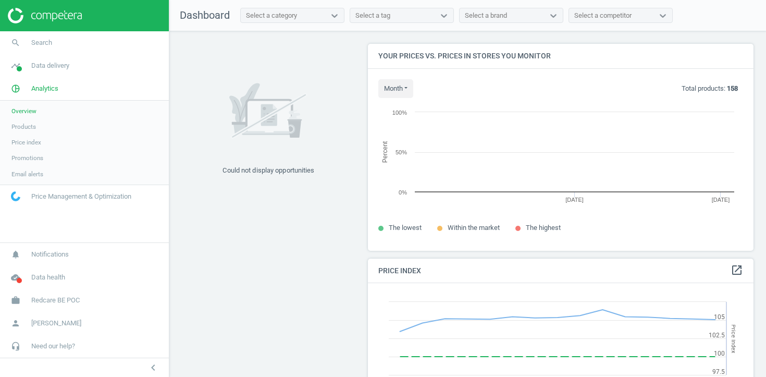
scroll to position [240, 386]
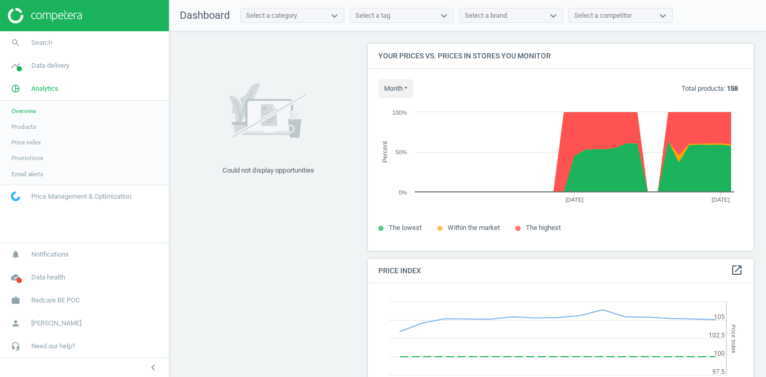
click at [31, 141] on span "Price index" at bounding box center [26, 142] width 30 height 8
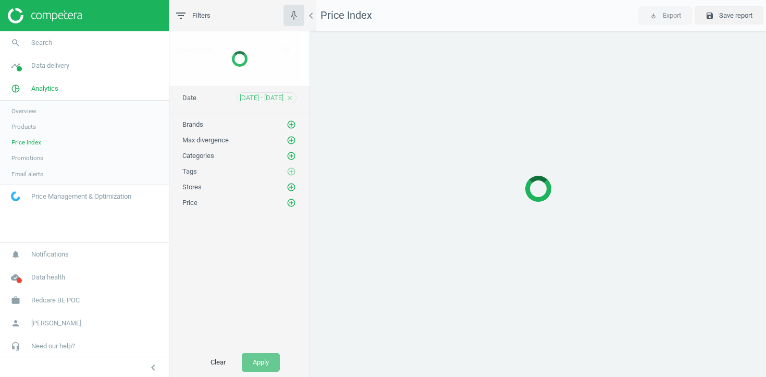
click at [30, 128] on span "Products" at bounding box center [23, 126] width 24 height 8
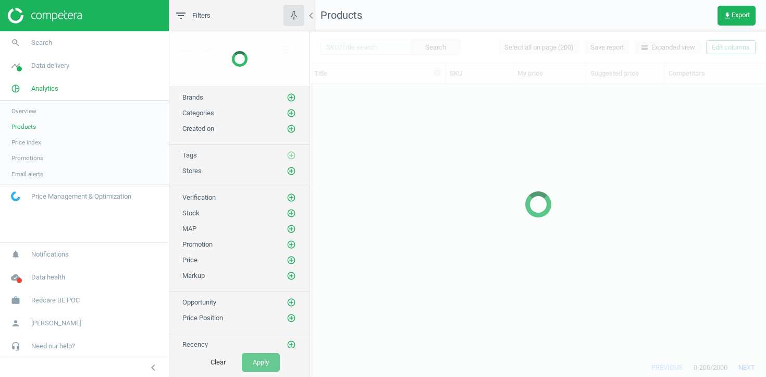
scroll to position [273, 456]
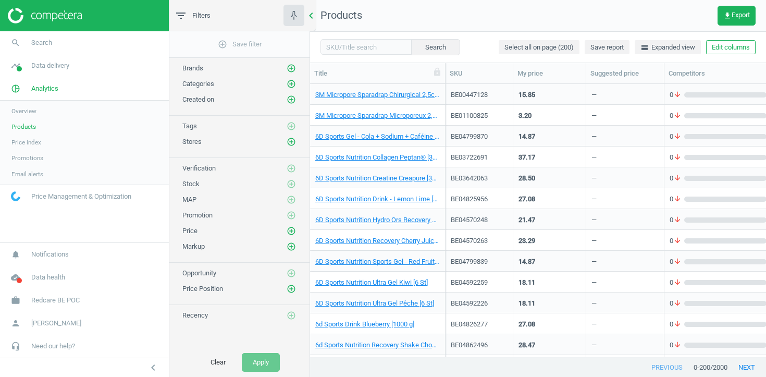
click at [310, 19] on icon "chevron_left" at bounding box center [311, 15] width 13 height 13
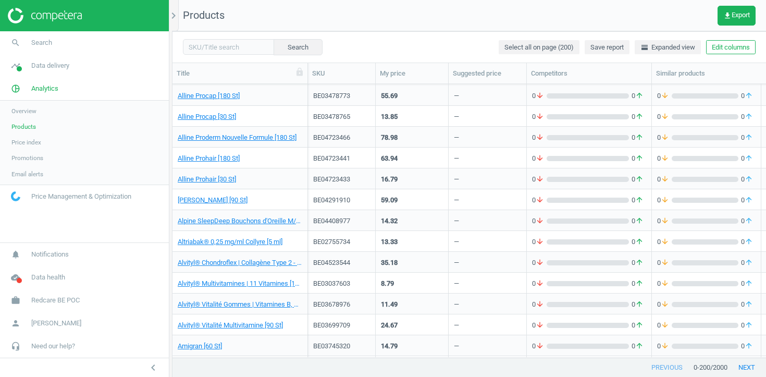
scroll to position [1293, 0]
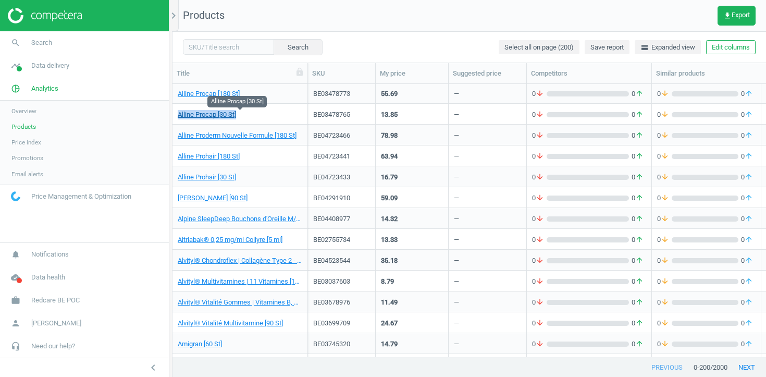
click at [231, 117] on link "Alline Procap [30 St]" at bounding box center [207, 114] width 58 height 9
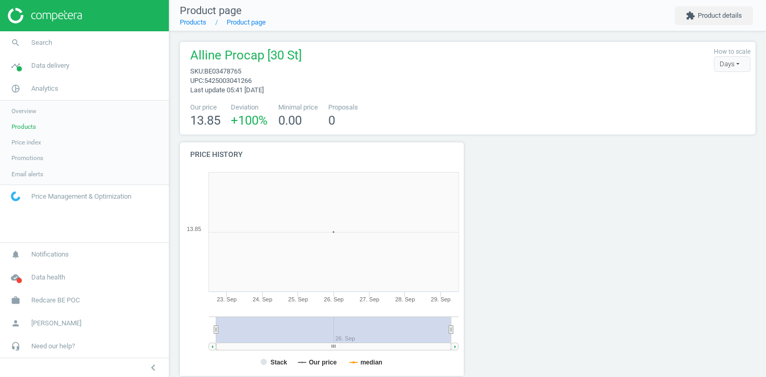
click at [26, 129] on span "Products" at bounding box center [23, 126] width 24 height 8
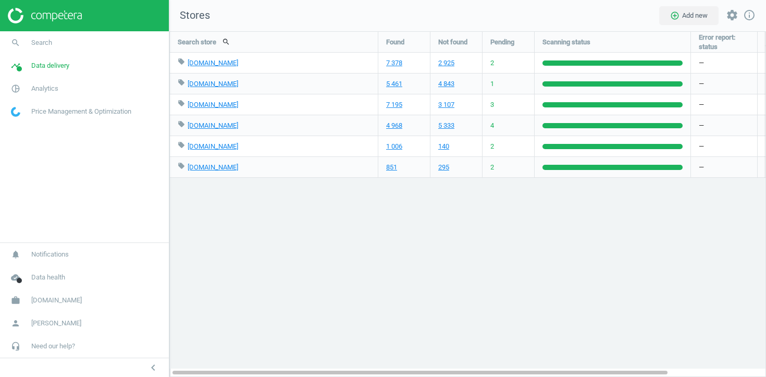
scroll to position [346, 597]
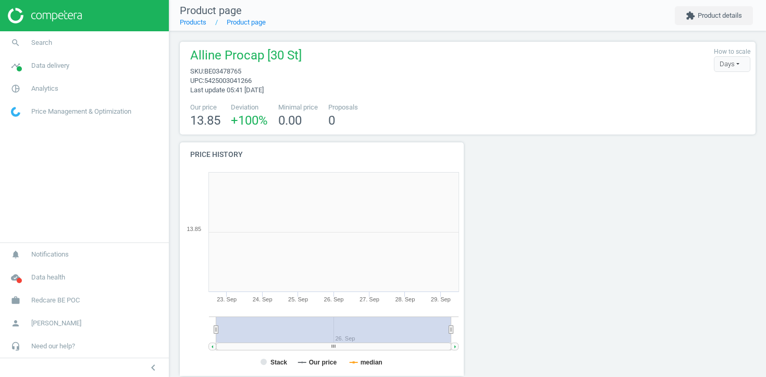
scroll to position [209, 284]
click at [36, 71] on link "timeline Data delivery" at bounding box center [84, 65] width 169 height 23
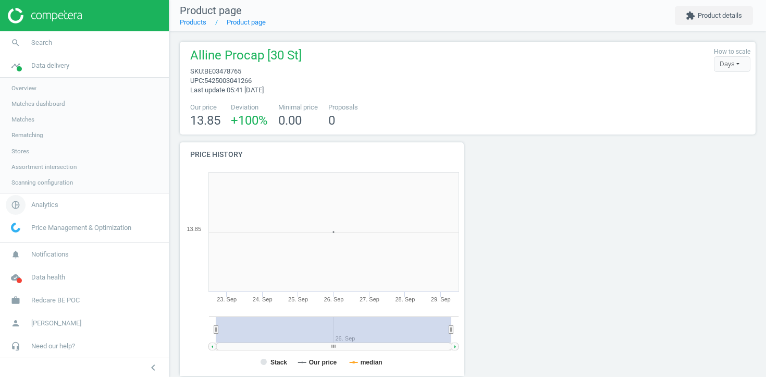
click at [47, 205] on span "Analytics" at bounding box center [44, 204] width 27 height 9
click at [24, 125] on span "Products" at bounding box center [23, 126] width 24 height 8
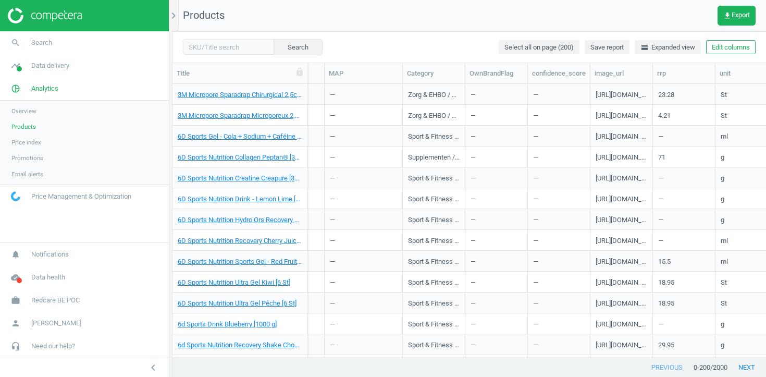
scroll to position [0, 844]
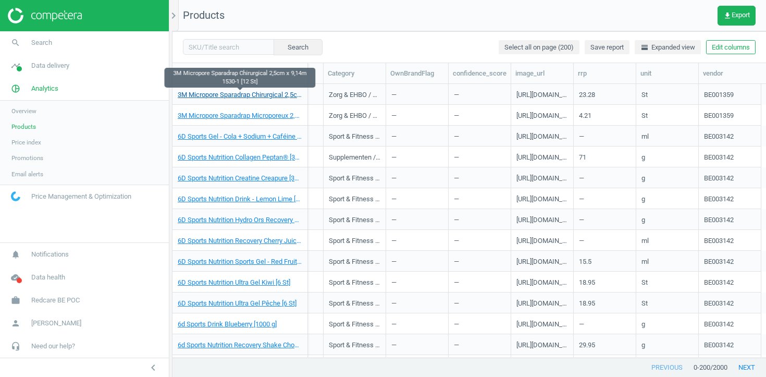
click at [241, 92] on link "3M Micropore Sparadrap Chirurgical 2,5cm x 9,14m 1530-1 [12 St]" at bounding box center [240, 94] width 125 height 9
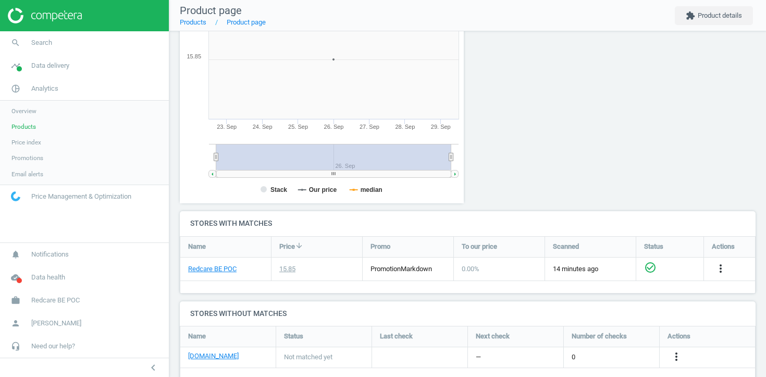
scroll to position [194, 0]
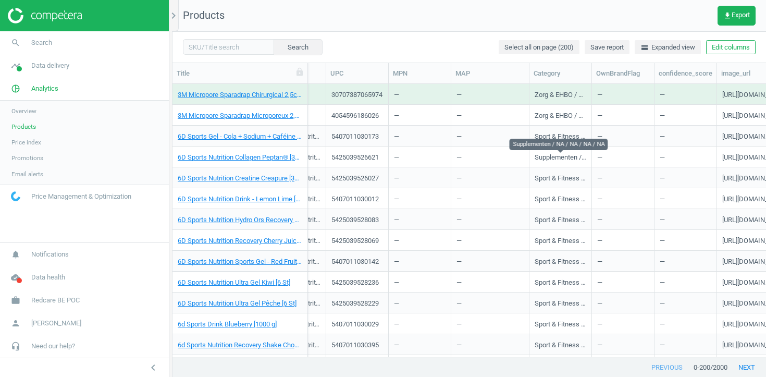
scroll to position [0, 844]
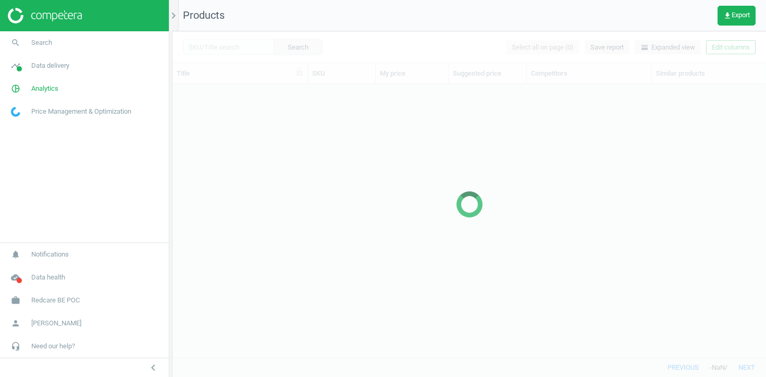
scroll to position [273, 593]
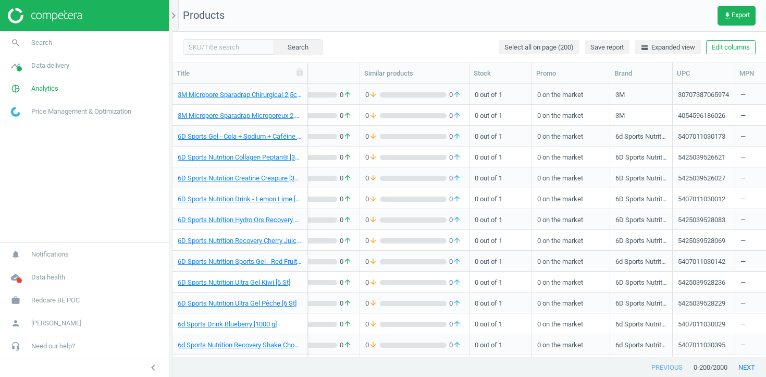
scroll to position [0, 844]
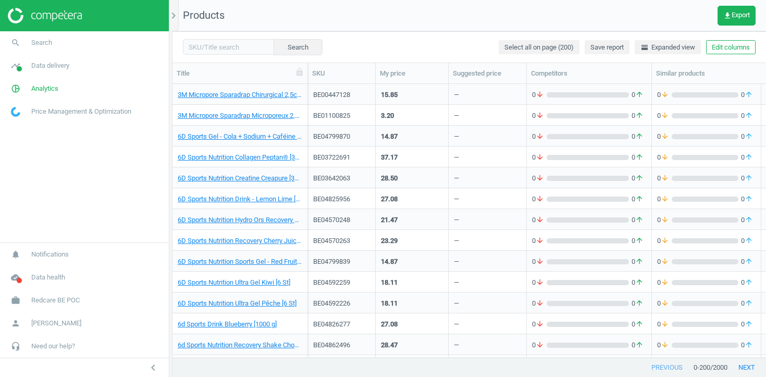
scroll to position [1, 1]
click at [78, 69] on link "timeline Data delivery" at bounding box center [84, 65] width 169 height 23
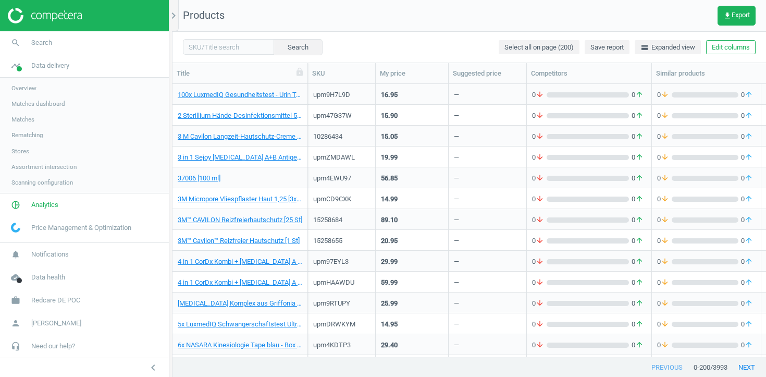
click at [21, 151] on span "Stores" at bounding box center [20, 151] width 18 height 8
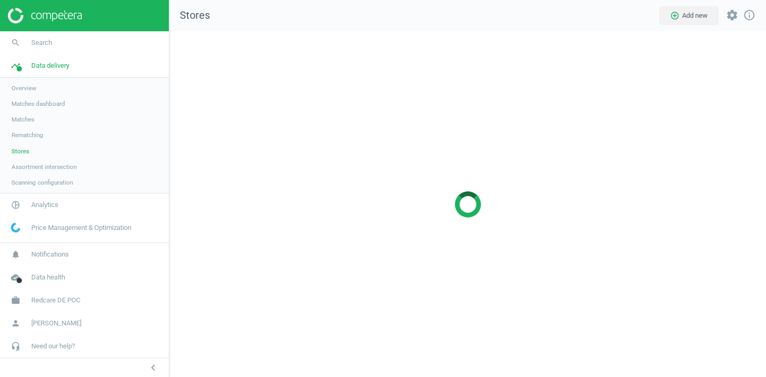
scroll to position [346, 597]
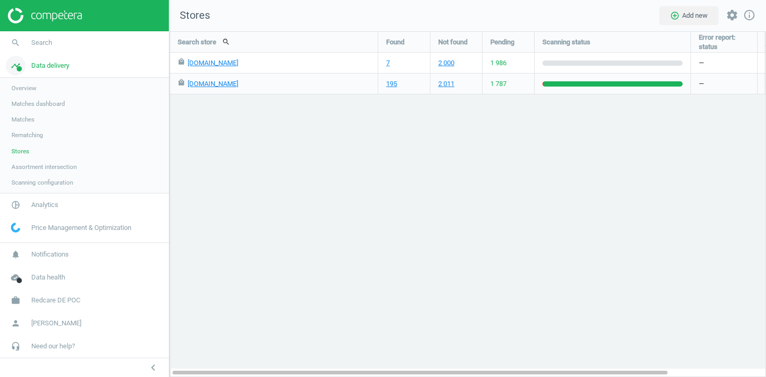
click at [45, 70] on span "Data delivery" at bounding box center [50, 65] width 38 height 9
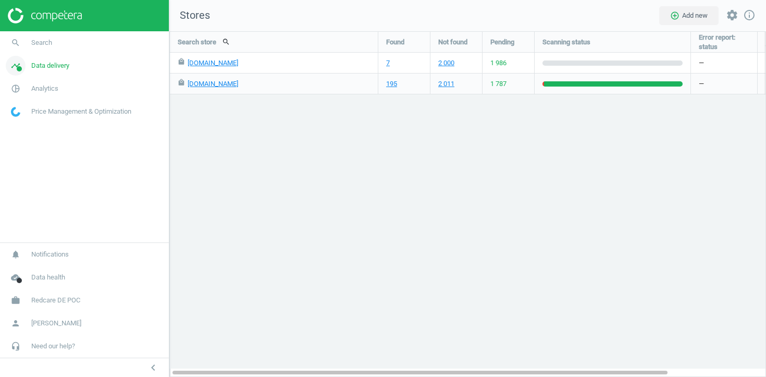
click at [45, 70] on span "Data delivery" at bounding box center [50, 65] width 38 height 9
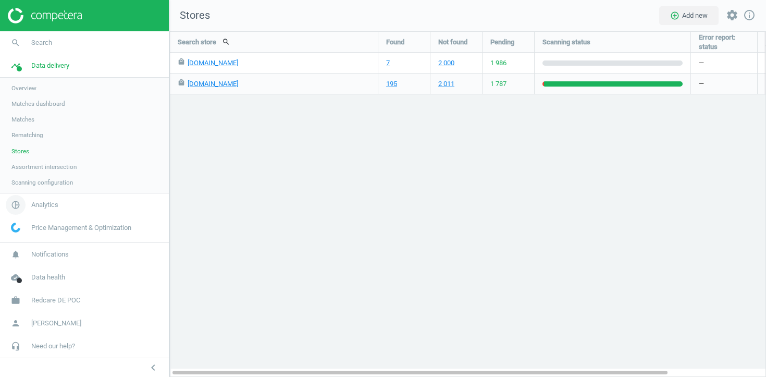
click at [38, 201] on span "Analytics" at bounding box center [44, 204] width 27 height 9
click at [27, 127] on span "Products" at bounding box center [23, 126] width 24 height 8
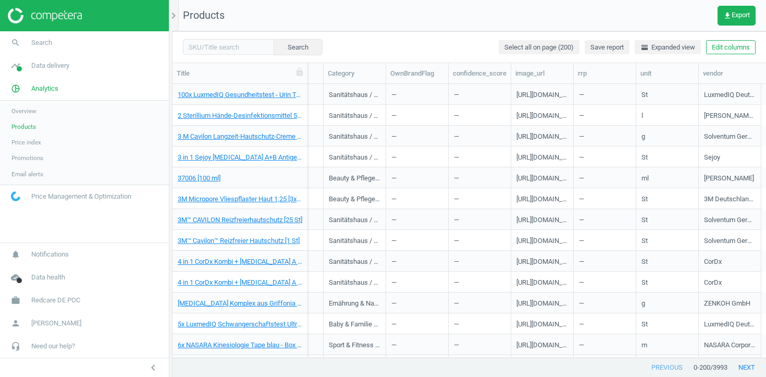
scroll to position [0, 844]
click at [734, 48] on button "Edit columns" at bounding box center [731, 47] width 50 height 15
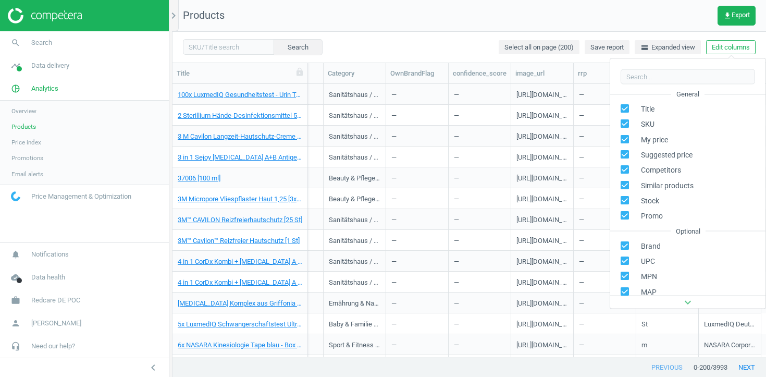
scroll to position [118, 0]
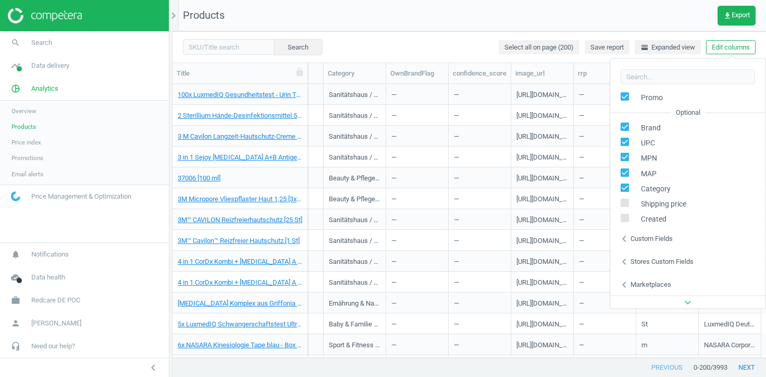
click at [657, 263] on div "Stores custom fields" at bounding box center [661, 260] width 63 height 9
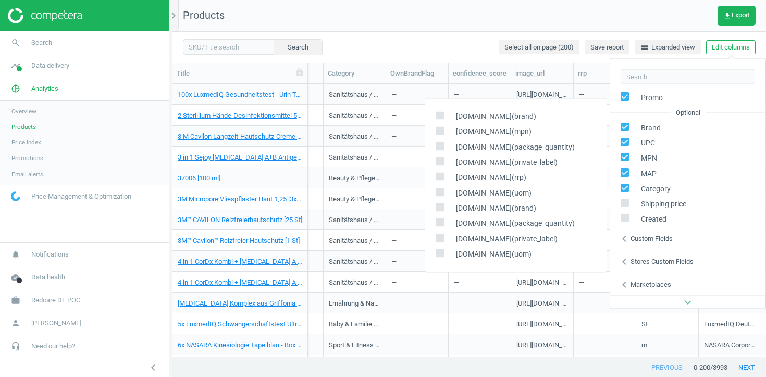
click at [653, 237] on div "Custom fields" at bounding box center [651, 237] width 42 height 9
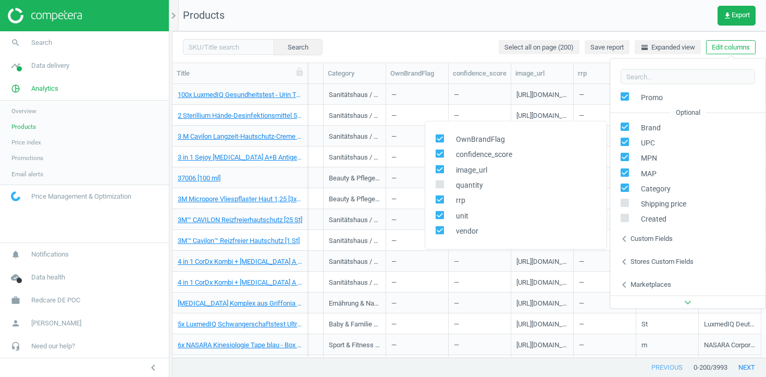
click at [462, 184] on span "quantity" at bounding box center [467, 185] width 32 height 10
click at [443, 182] on icon at bounding box center [440, 184] width 8 height 8
click at [443, 182] on input "checkbox" at bounding box center [439, 184] width 7 height 7
checkbox input "true"
click at [419, 182] on div "—" at bounding box center [417, 177] width 52 height 18
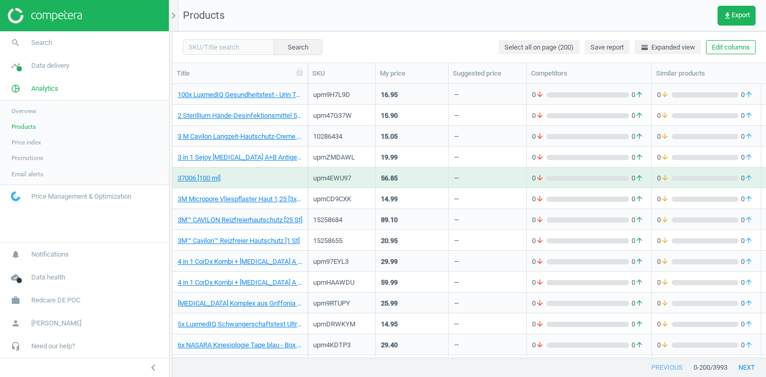
scroll to position [0, 0]
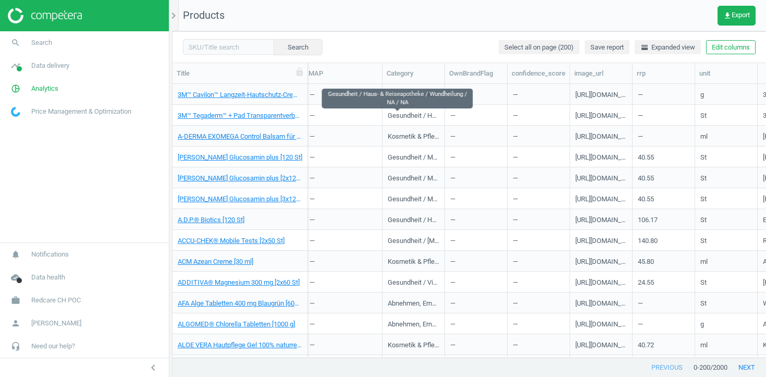
scroll to position [0, 844]
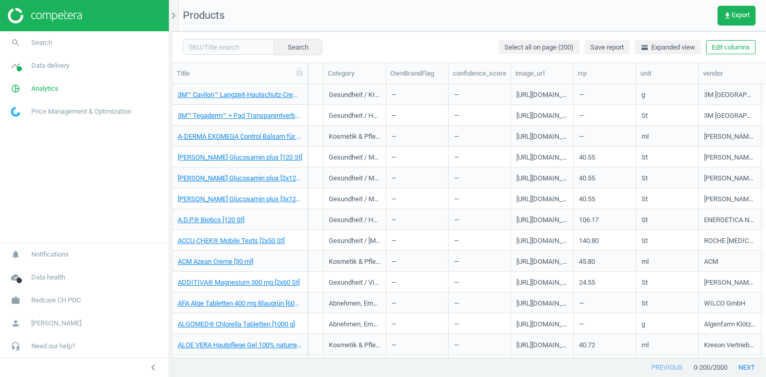
click at [419, 119] on div "—" at bounding box center [417, 115] width 52 height 18
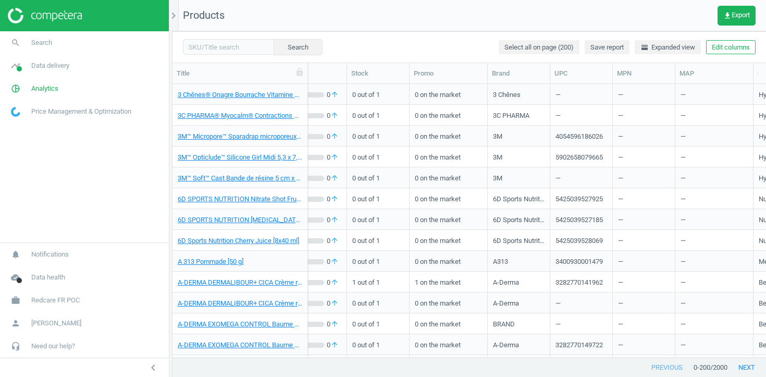
scroll to position [0, 844]
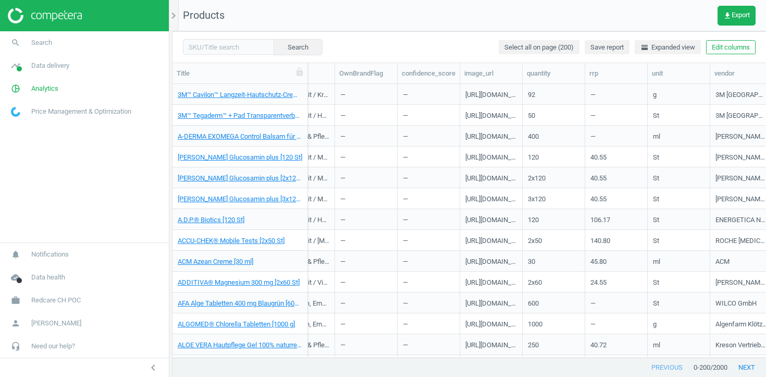
scroll to position [0, 906]
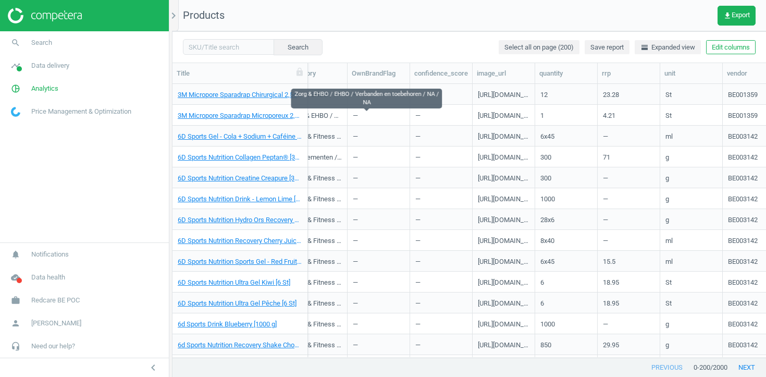
scroll to position [0, 906]
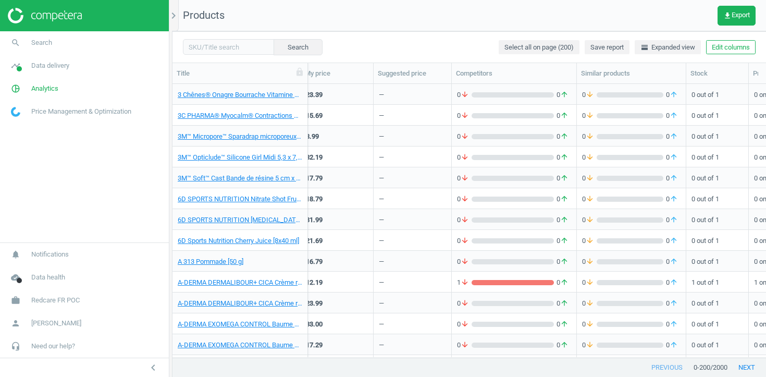
scroll to position [0, 906]
